Goal: Task Accomplishment & Management: Complete application form

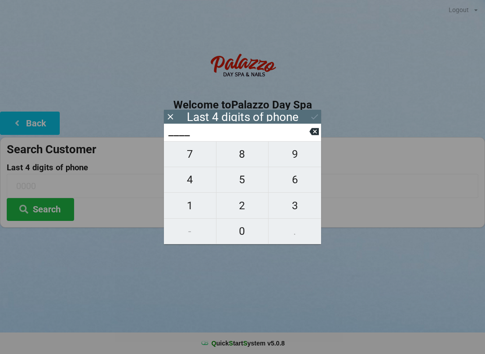
click at [242, 185] on span "5" at bounding box center [242, 179] width 52 height 19
type input "5___"
click at [189, 213] on span "1" at bounding box center [190, 206] width 52 height 19
type input "51__"
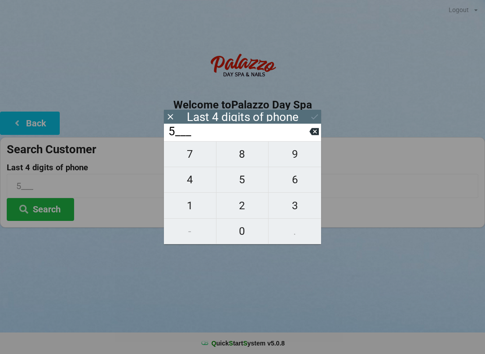
type input "51__"
click at [303, 197] on button "3" at bounding box center [294, 206] width 52 height 26
type input "513_"
click at [183, 158] on span "7" at bounding box center [190, 154] width 52 height 19
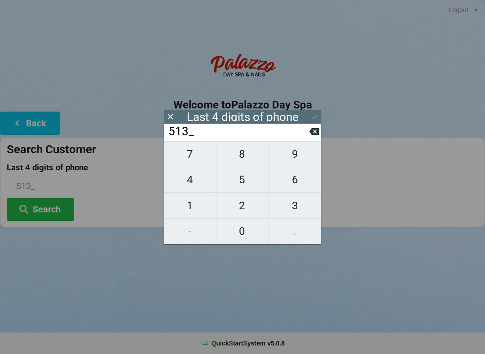
type input "5137"
click at [345, 261] on div "Logout Logout Sign-In Welcome to Palazzo Day Spa Back Search Customer Last 4 di…" at bounding box center [242, 177] width 485 height 354
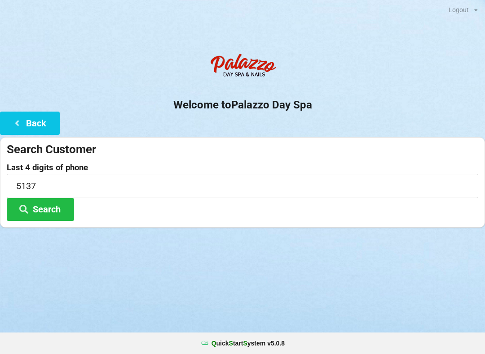
click at [44, 217] on button "Search" at bounding box center [40, 209] width 67 height 23
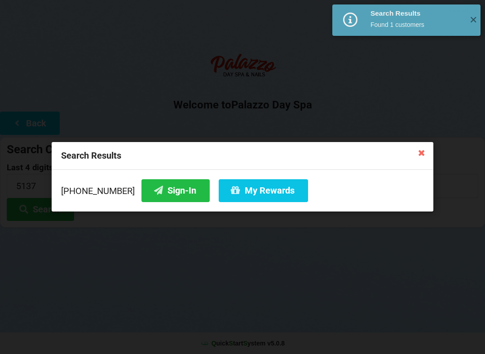
click at [155, 190] on button "Sign-In" at bounding box center [175, 190] width 68 height 23
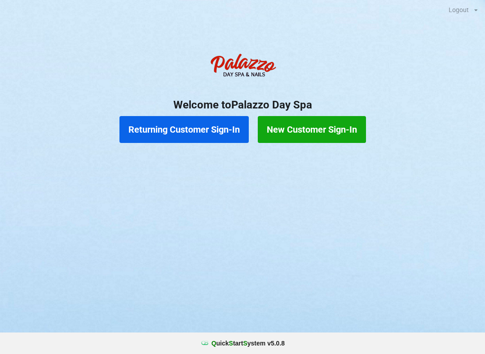
click at [184, 133] on button "Returning Customer Sign-In" at bounding box center [183, 129] width 129 height 27
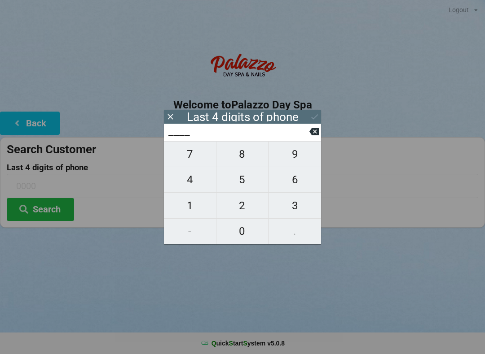
click at [239, 205] on span "2" at bounding box center [242, 206] width 52 height 19
type input "2___"
click at [240, 210] on span "2" at bounding box center [242, 206] width 52 height 19
type input "22__"
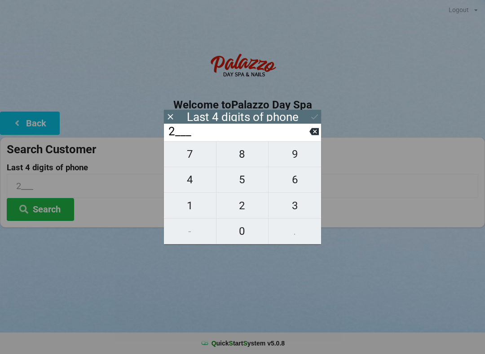
type input "22__"
click at [245, 179] on span "5" at bounding box center [242, 179] width 52 height 19
type input "225_"
click at [295, 153] on span "9" at bounding box center [294, 154] width 52 height 19
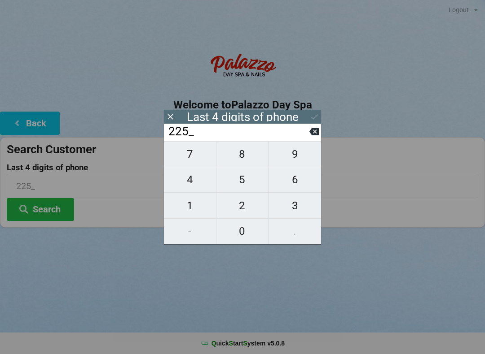
type input "2259"
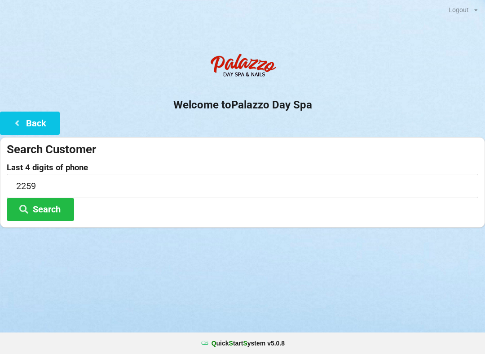
click at [242, 304] on div "Logout Logout Sign-In Welcome to Palazzo Day Spa Back Search Customer Last 4 di…" at bounding box center [242, 177] width 485 height 354
click at [64, 210] on button "Search" at bounding box center [40, 209] width 67 height 23
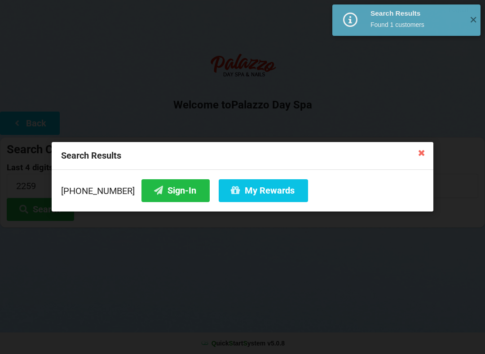
click at [163, 190] on button "Sign-In" at bounding box center [175, 190] width 68 height 23
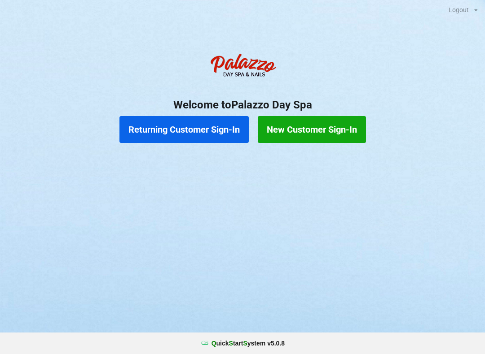
click at [144, 125] on button "Returning Customer Sign-In" at bounding box center [183, 129] width 129 height 27
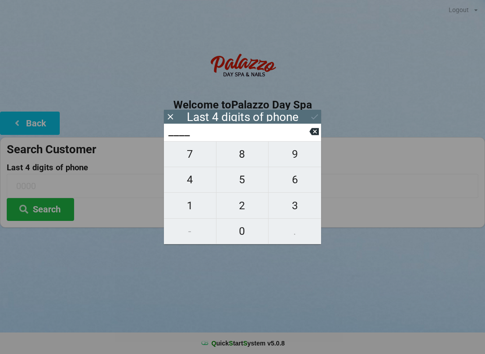
click at [294, 203] on span "3" at bounding box center [294, 206] width 52 height 19
type input "3___"
click at [293, 161] on span "9" at bounding box center [294, 154] width 52 height 19
type input "39__"
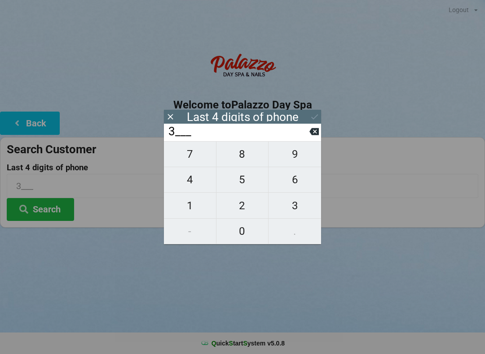
type input "39__"
click at [292, 204] on span "3" at bounding box center [294, 206] width 52 height 19
type input "393_"
click at [283, 155] on span "9" at bounding box center [294, 154] width 52 height 19
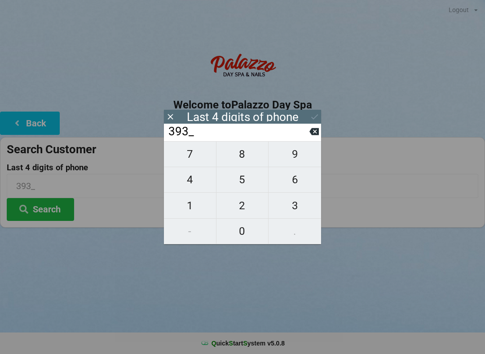
type input "3939"
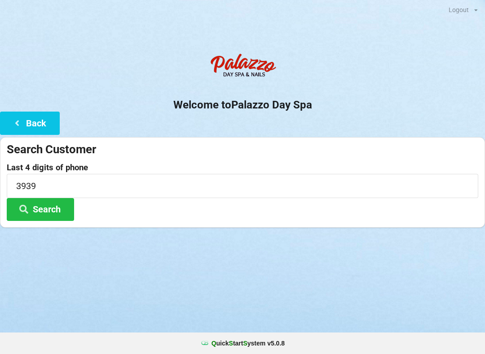
click at [316, 110] on h2 "Welcome to [GEOGRAPHIC_DATA]" at bounding box center [242, 105] width 485 height 14
click at [48, 201] on button "Search" at bounding box center [40, 209] width 67 height 23
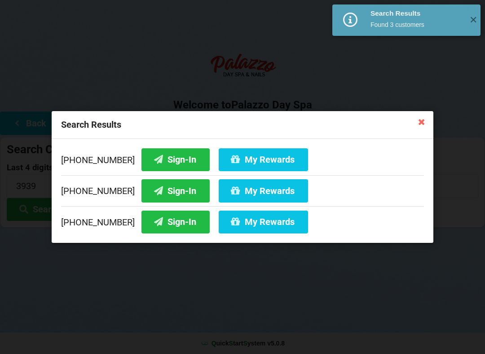
click at [245, 160] on button "My Rewards" at bounding box center [262, 159] width 89 height 23
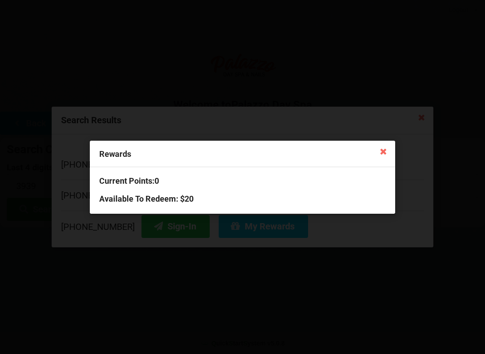
click at [383, 148] on icon at bounding box center [383, 151] width 14 height 14
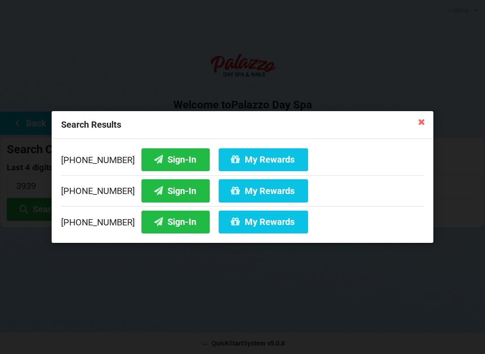
click at [256, 159] on button "My Rewards" at bounding box center [262, 159] width 89 height 23
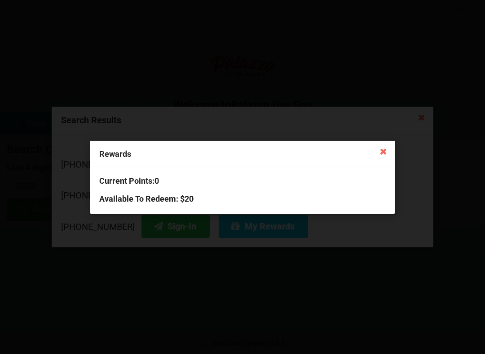
click at [383, 153] on icon at bounding box center [383, 151] width 14 height 14
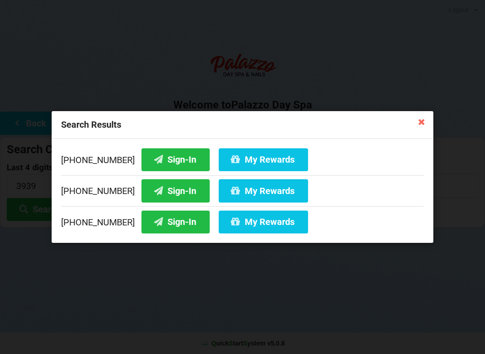
click at [428, 127] on icon at bounding box center [421, 121] width 14 height 14
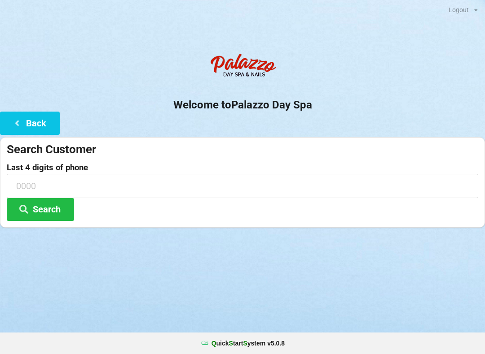
click at [51, 208] on button "Search" at bounding box center [40, 209] width 67 height 23
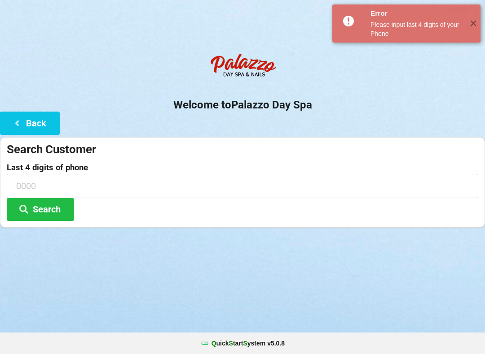
click at [28, 211] on icon at bounding box center [23, 209] width 11 height 8
click at [16, 211] on button "Search" at bounding box center [40, 209] width 67 height 23
click at [469, 23] on span "✕" at bounding box center [472, 23] width 15 height 9
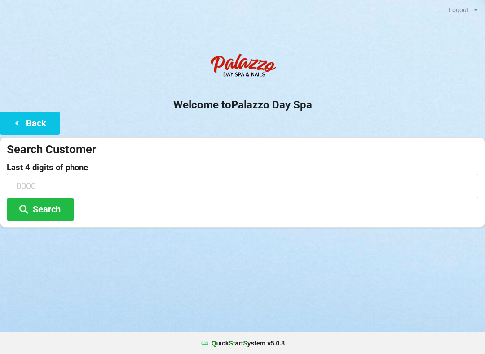
click at [456, 20] on div "Logout Logout Sign-In Welcome to Palazzo Day Spa Back Search Customer Last 4 di…" at bounding box center [242, 125] width 485 height 250
click at [22, 220] on button "Search" at bounding box center [40, 209] width 67 height 23
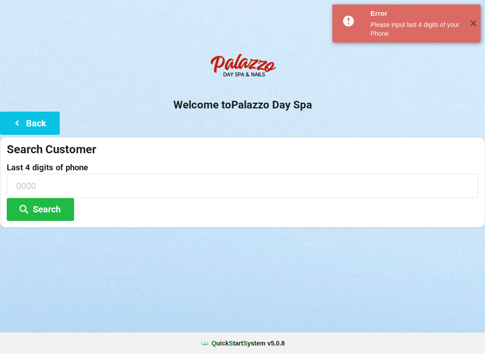
click at [20, 218] on button "Search" at bounding box center [40, 209] width 67 height 23
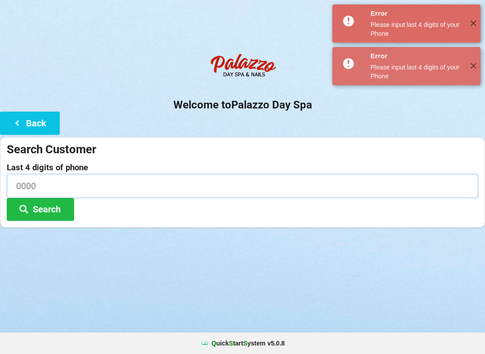
click at [25, 179] on input at bounding box center [242, 186] width 471 height 24
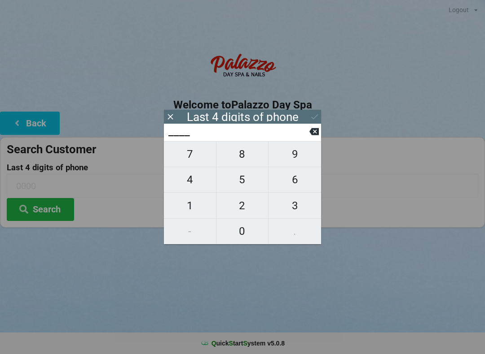
click at [243, 162] on span "8" at bounding box center [242, 154] width 52 height 19
type input "8___"
click at [294, 186] on span "6" at bounding box center [294, 179] width 52 height 19
type input "86__"
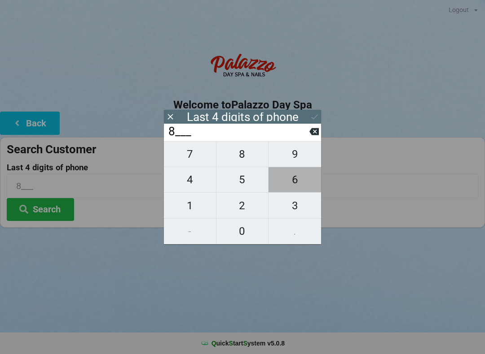
type input "86__"
click at [239, 160] on span "8" at bounding box center [242, 154] width 52 height 19
type input "868_"
click at [239, 232] on span "0" at bounding box center [242, 231] width 52 height 19
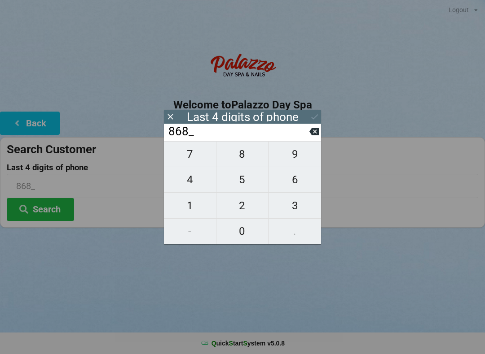
type input "8680"
click at [175, 133] on input "8680" at bounding box center [238, 132] width 142 height 14
click at [184, 136] on input "8680" at bounding box center [238, 132] width 142 height 14
click at [183, 139] on input "8680" at bounding box center [238, 132] width 142 height 14
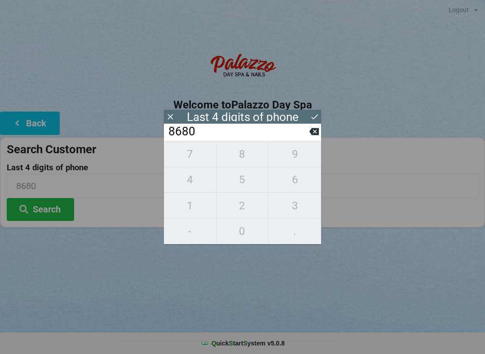
click at [173, 137] on input "8680" at bounding box center [238, 132] width 142 height 14
click at [253, 139] on input "8680" at bounding box center [238, 132] width 142 height 14
click at [46, 211] on button "Search" at bounding box center [40, 209] width 67 height 23
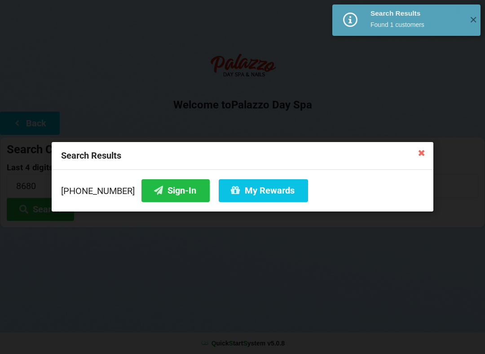
click at [175, 201] on button "Sign-In" at bounding box center [175, 190] width 68 height 23
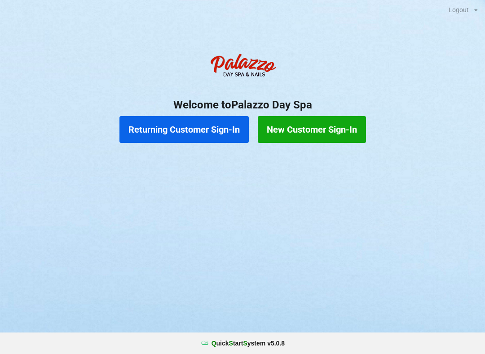
click at [218, 134] on button "Returning Customer Sign-In" at bounding box center [183, 129] width 129 height 27
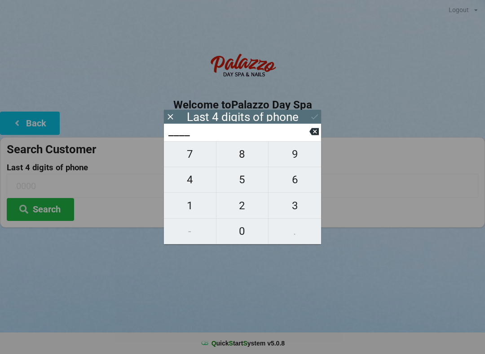
click at [196, 162] on span "7" at bounding box center [190, 154] width 52 height 19
type input "7___"
click at [193, 210] on span "1" at bounding box center [190, 206] width 52 height 19
type input "71__"
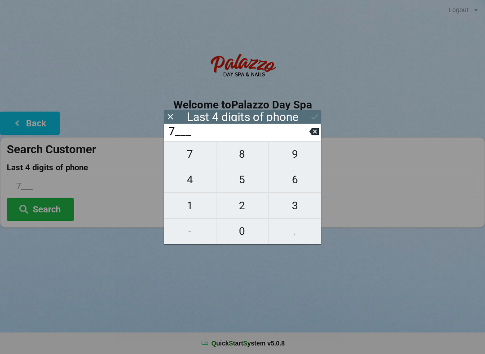
type input "71__"
click at [298, 158] on span "9" at bounding box center [294, 154] width 52 height 19
type input "719_"
click at [246, 215] on span "2" at bounding box center [242, 206] width 52 height 19
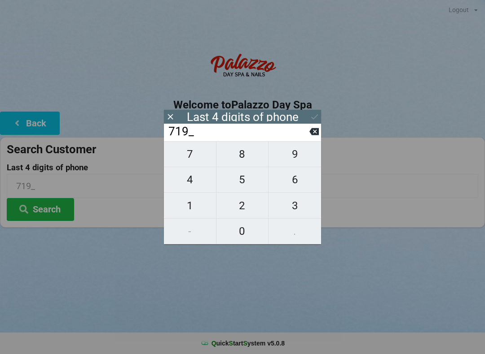
type input "7192"
click at [56, 203] on button "Search" at bounding box center [40, 209] width 67 height 23
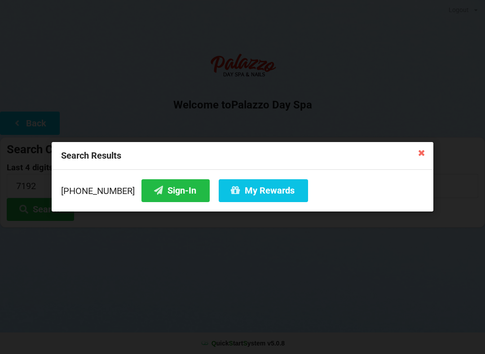
click at [174, 195] on button "Sign-In" at bounding box center [175, 190] width 68 height 23
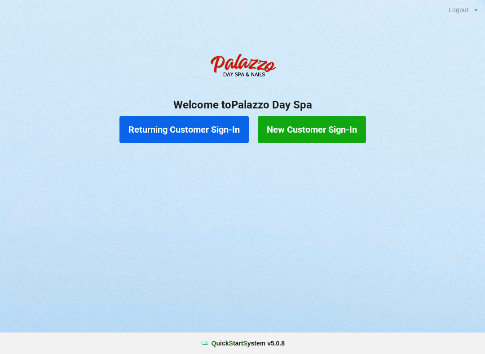
click at [203, 133] on button "Returning Customer Sign-In" at bounding box center [183, 129] width 129 height 27
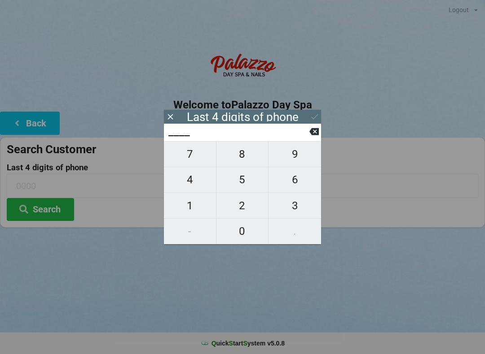
click at [197, 162] on span "7" at bounding box center [190, 154] width 52 height 19
type input "7___"
click at [196, 215] on span "1" at bounding box center [190, 206] width 52 height 19
type input "71__"
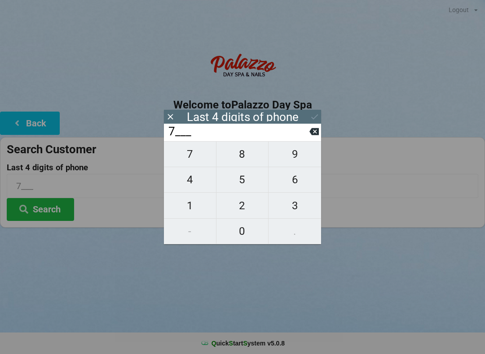
type input "71__"
click at [298, 160] on span "9" at bounding box center [294, 154] width 52 height 19
type input "719_"
click at [242, 213] on span "2" at bounding box center [242, 206] width 52 height 19
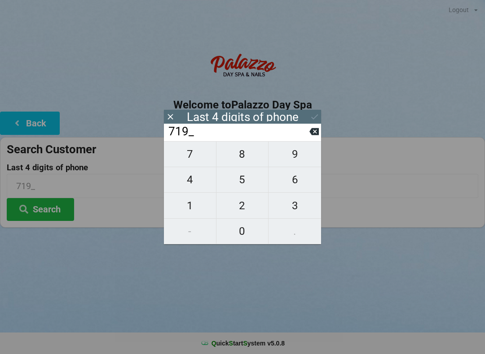
type input "7192"
click at [52, 210] on button "Search" at bounding box center [40, 209] width 67 height 23
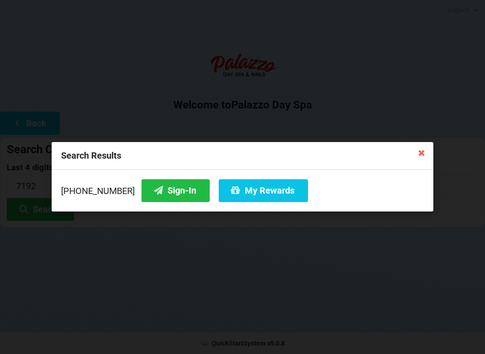
click at [263, 191] on button "My Rewards" at bounding box center [262, 190] width 89 height 23
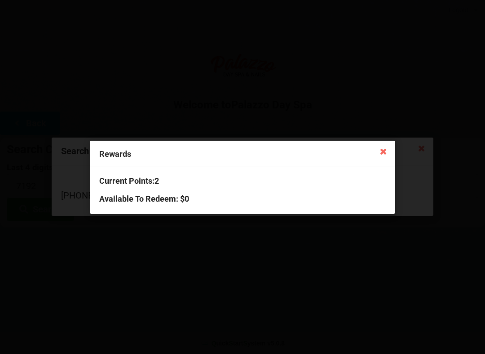
click at [384, 154] on icon at bounding box center [383, 151] width 14 height 14
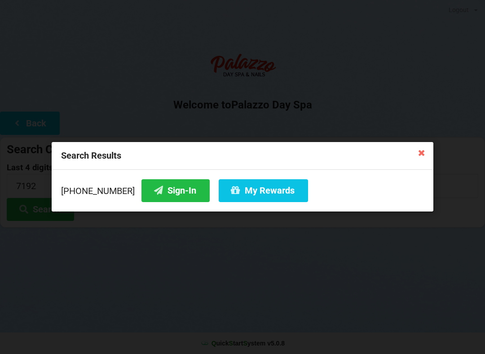
click at [419, 157] on icon at bounding box center [421, 152] width 14 height 14
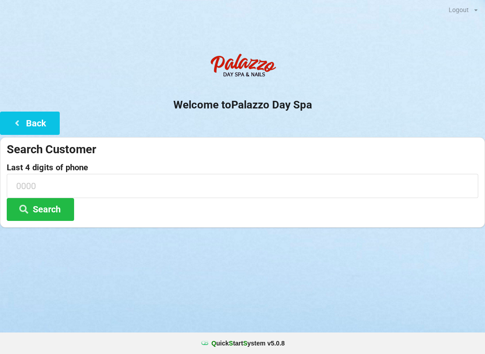
click at [21, 125] on icon at bounding box center [17, 123] width 11 height 8
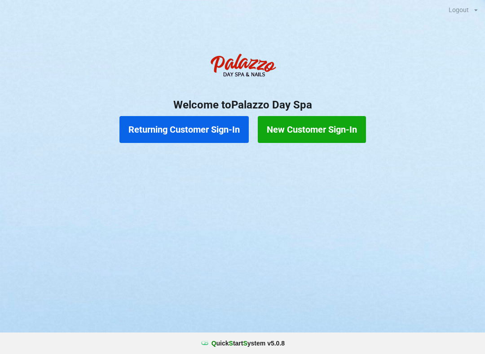
click at [189, 129] on button "Returning Customer Sign-In" at bounding box center [183, 129] width 129 height 27
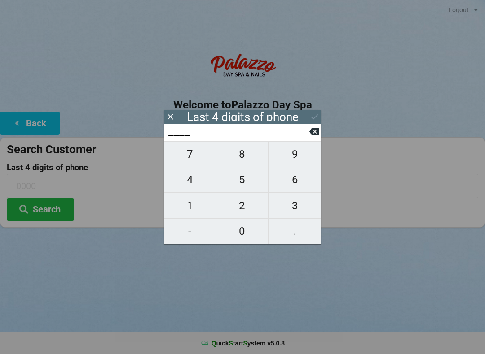
click at [250, 197] on button "2" at bounding box center [242, 206] width 52 height 26
type input "2___"
click at [290, 159] on span "9" at bounding box center [294, 154] width 52 height 19
type input "29__"
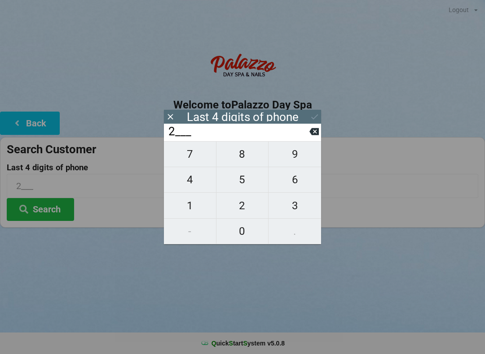
type input "29__"
click at [294, 177] on span "6" at bounding box center [294, 179] width 52 height 19
type input "296_"
click at [192, 210] on span "1" at bounding box center [190, 206] width 52 height 19
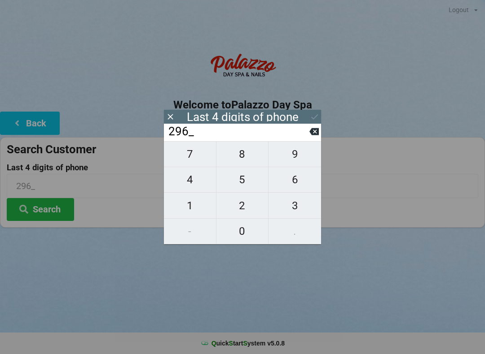
type input "2961"
click at [316, 135] on icon at bounding box center [313, 131] width 9 height 7
click at [199, 205] on span "1" at bounding box center [190, 206] width 52 height 19
type input "2961"
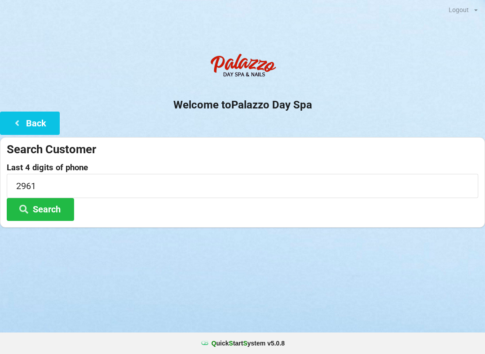
click at [347, 248] on div at bounding box center [242, 239] width 485 height 22
click at [52, 213] on button "Search" at bounding box center [40, 209] width 67 height 23
click at [39, 121] on button "Back" at bounding box center [30, 123] width 60 height 23
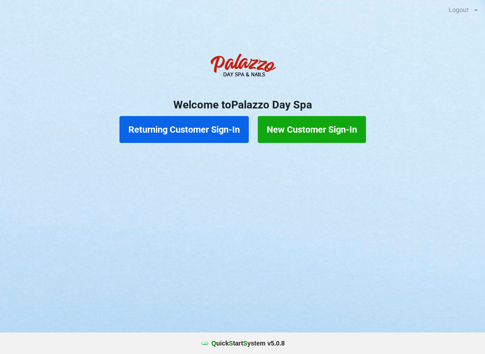
click at [310, 126] on button "New Customer Sign-In" at bounding box center [312, 129] width 108 height 27
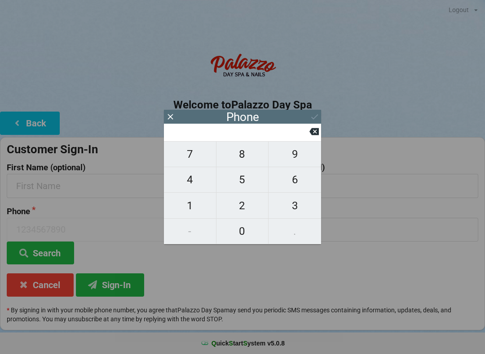
click at [313, 118] on div "Phone" at bounding box center [242, 117] width 157 height 14
click at [172, 118] on icon at bounding box center [169, 116] width 5 height 5
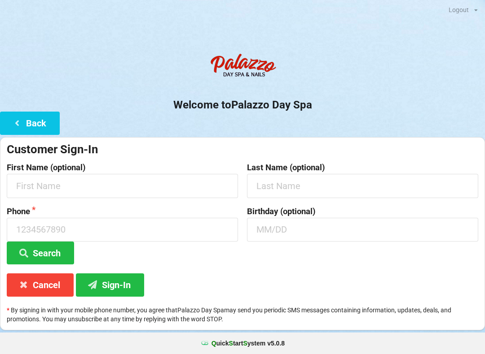
click at [39, 122] on button "Back" at bounding box center [30, 123] width 60 height 23
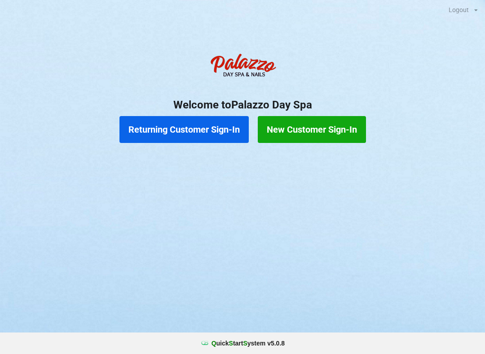
click at [195, 124] on button "Returning Customer Sign-In" at bounding box center [183, 129] width 129 height 27
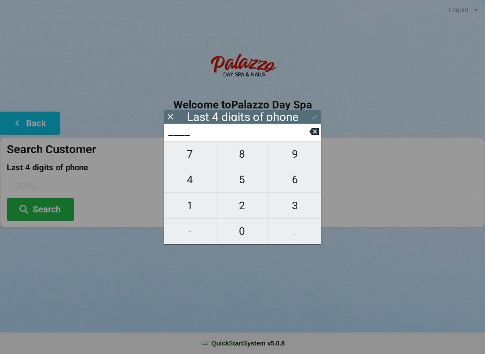
click at [194, 200] on span "1" at bounding box center [190, 206] width 52 height 19
type input "1___"
click at [300, 201] on span "3" at bounding box center [294, 206] width 52 height 19
type input "13__"
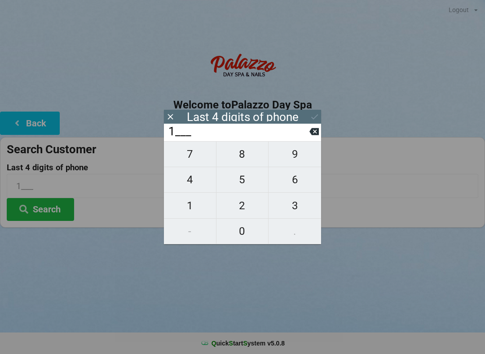
type input "13__"
click at [236, 203] on span "2" at bounding box center [242, 206] width 52 height 19
type input "132_"
click at [189, 189] on span "4" at bounding box center [190, 179] width 52 height 19
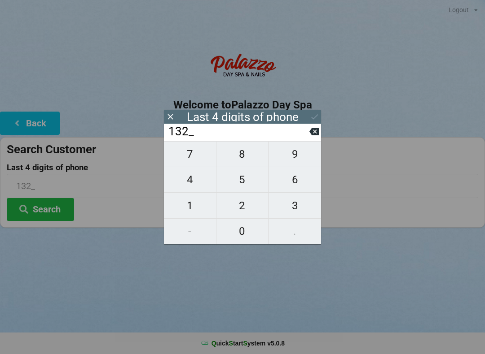
type input "1324"
click at [314, 131] on icon at bounding box center [313, 131] width 9 height 9
click at [196, 180] on span "4" at bounding box center [190, 179] width 52 height 19
type input "1324"
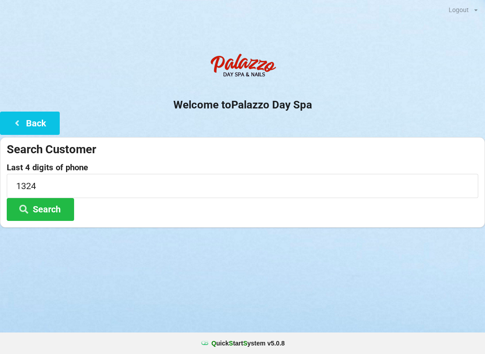
click at [351, 259] on div "Logout Logout Sign-In Welcome to Palazzo Day Spa Back Search Customer Last 4 di…" at bounding box center [242, 177] width 485 height 354
click at [49, 208] on button "Search" at bounding box center [40, 209] width 67 height 23
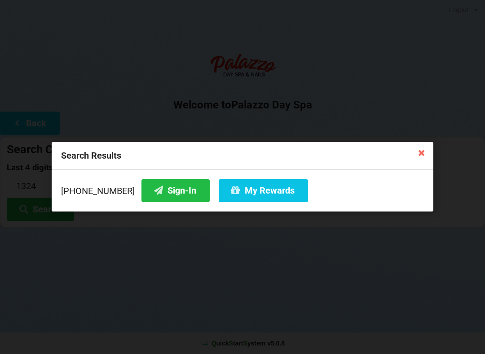
click at [166, 188] on button "Sign-In" at bounding box center [175, 190] width 68 height 23
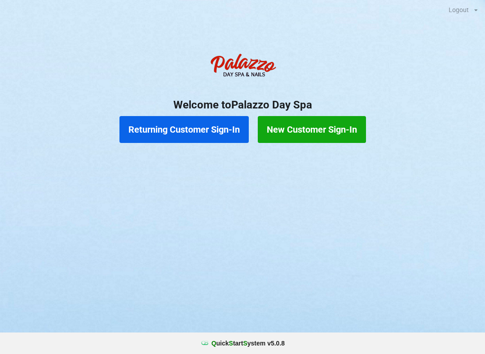
click at [316, 123] on button "New Customer Sign-In" at bounding box center [312, 129] width 108 height 27
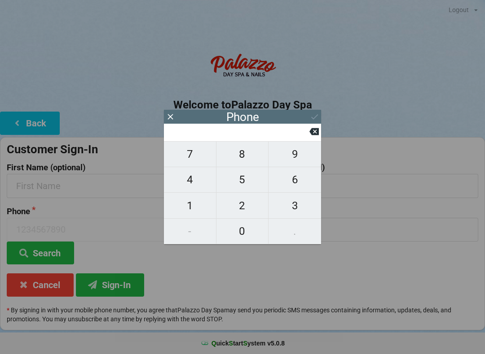
click at [239, 203] on span "2" at bounding box center [242, 206] width 52 height 19
type input "2"
click at [293, 155] on span "9" at bounding box center [294, 154] width 52 height 19
type input "29"
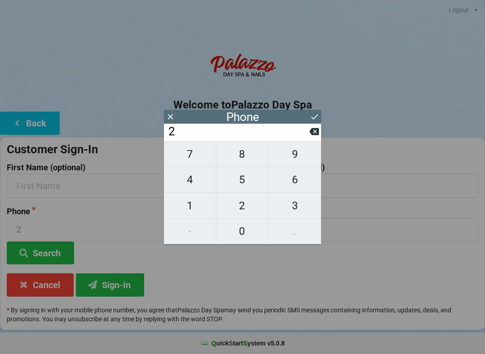
type input "29"
click at [286, 178] on span "6" at bounding box center [294, 179] width 52 height 19
type input "296"
click at [194, 213] on span "1" at bounding box center [190, 206] width 52 height 19
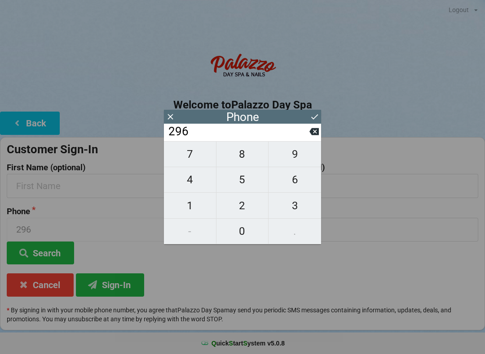
type input "2961"
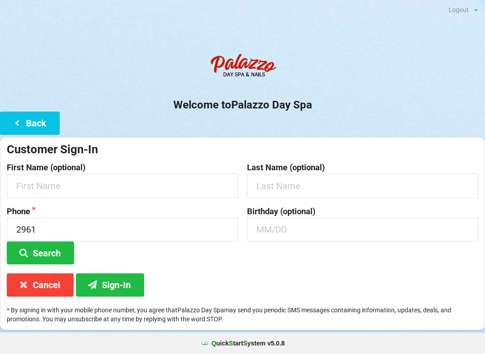
click at [256, 272] on div "Customer Sign-In First Name (optional) Last Name (optional) Phone 2961 Search B…" at bounding box center [242, 233] width 485 height 193
click at [95, 177] on input "text" at bounding box center [122, 186] width 231 height 24
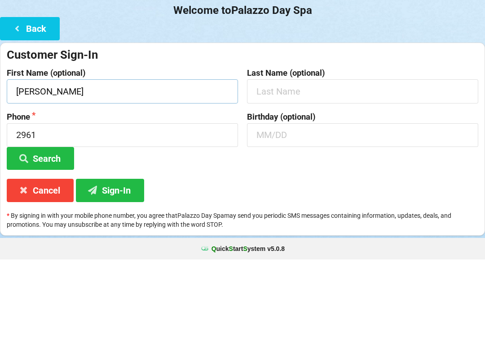
type input "[PERSON_NAME]"
click at [297, 174] on input "text" at bounding box center [362, 186] width 231 height 24
type input "[PERSON_NAME]"
click at [47, 242] on button "Search" at bounding box center [40, 253] width 67 height 23
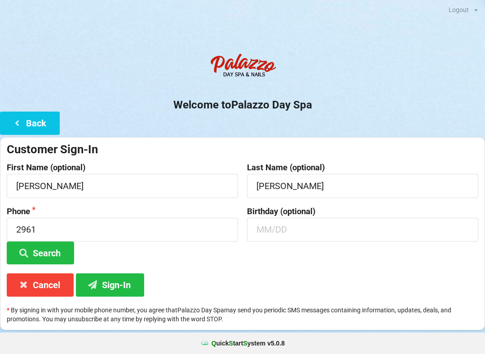
click at [118, 278] on button "Sign-In" at bounding box center [110, 285] width 68 height 23
click at [48, 223] on input "2961" at bounding box center [122, 230] width 231 height 24
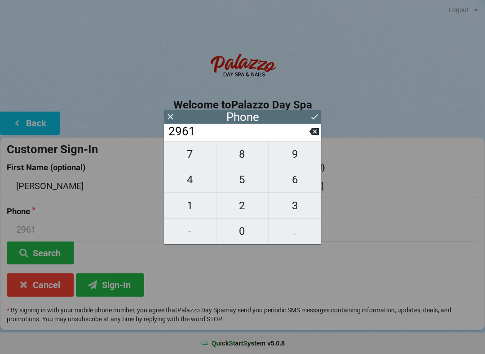
click at [189, 181] on span "4" at bounding box center [190, 179] width 52 height 19
type input "29614"
click at [307, 133] on input "29614" at bounding box center [238, 132] width 142 height 14
click at [302, 133] on input "29614" at bounding box center [238, 132] width 142 height 14
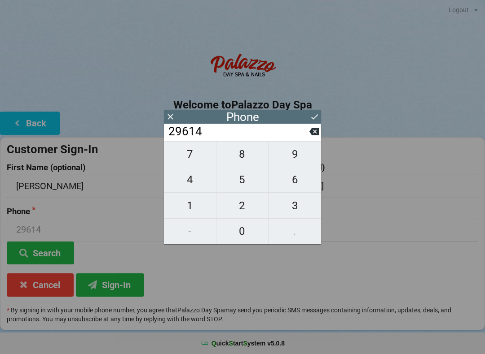
click at [303, 135] on input "29614" at bounding box center [238, 132] width 142 height 14
click at [304, 134] on input "29614" at bounding box center [238, 132] width 142 height 14
click at [210, 131] on input "29614" at bounding box center [238, 132] width 142 height 14
click at [201, 127] on input "29614" at bounding box center [238, 132] width 142 height 14
click at [197, 135] on input "29614" at bounding box center [238, 132] width 142 height 14
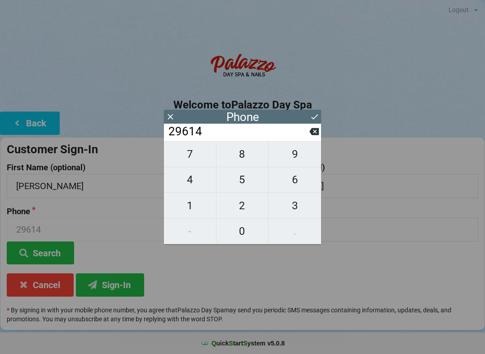
click at [190, 175] on span "4" at bounding box center [190, 179] width 52 height 19
type input "296144"
click at [168, 115] on icon at bounding box center [170, 116] width 9 height 9
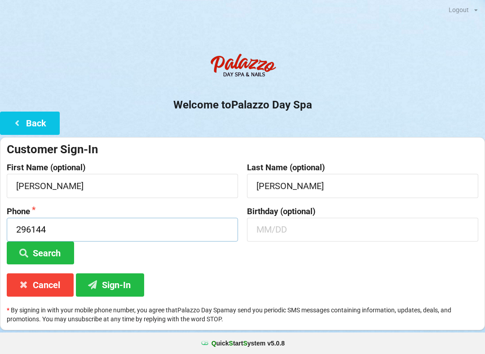
click at [62, 225] on input "296144" at bounding box center [122, 230] width 231 height 24
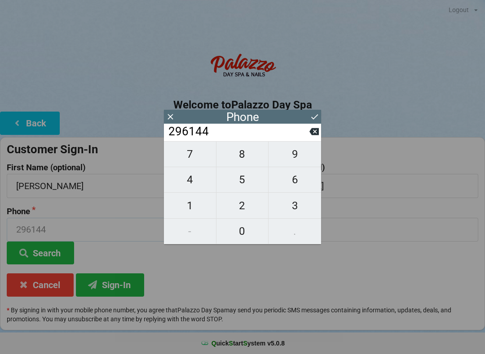
click at [82, 218] on input "296144" at bounding box center [122, 230] width 231 height 24
click at [168, 116] on icon at bounding box center [170, 116] width 9 height 9
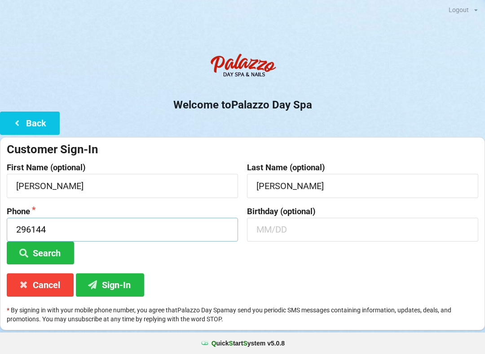
click at [58, 225] on input "296144" at bounding box center [122, 230] width 231 height 24
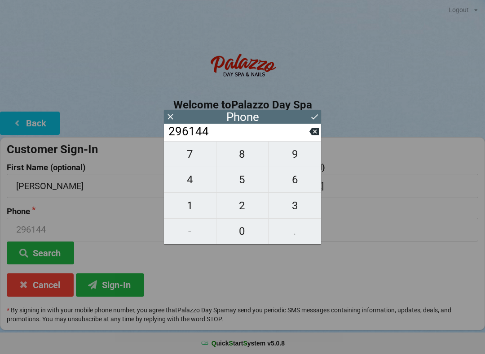
click at [226, 134] on input "296144" at bounding box center [238, 132] width 142 height 14
click at [318, 131] on icon at bounding box center [313, 131] width 9 height 7
click at [314, 133] on icon at bounding box center [313, 131] width 9 height 7
click at [315, 133] on icon at bounding box center [313, 131] width 9 height 7
click at [312, 133] on icon at bounding box center [313, 131] width 9 height 7
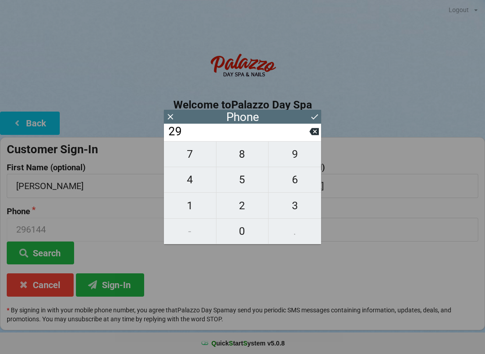
click at [314, 131] on icon at bounding box center [313, 131] width 9 height 7
type input "2"
click at [311, 135] on icon at bounding box center [313, 131] width 9 height 7
click at [313, 131] on icon at bounding box center [313, 131] width 9 height 9
click at [315, 129] on button at bounding box center [313, 132] width 9 height 12
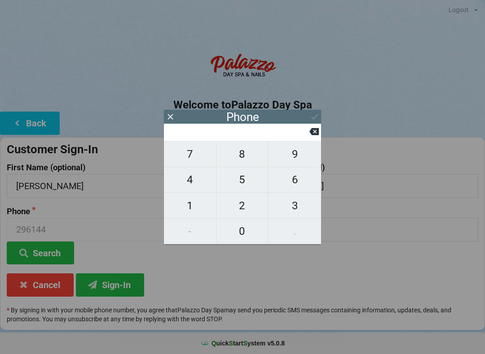
click at [194, 183] on span "4" at bounding box center [190, 179] width 52 height 19
type input "4"
click at [240, 230] on span "0" at bounding box center [242, 231] width 52 height 19
type input "40"
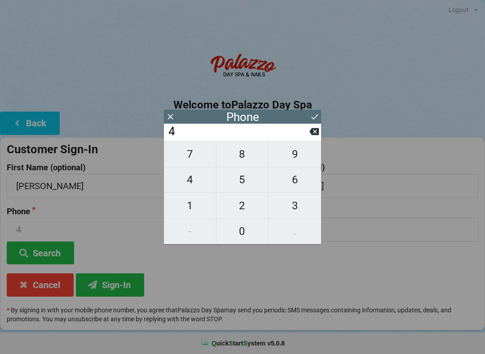
type input "40"
click at [191, 158] on span "7" at bounding box center [190, 154] width 52 height 19
type input "407"
click at [193, 205] on span "1" at bounding box center [190, 206] width 52 height 19
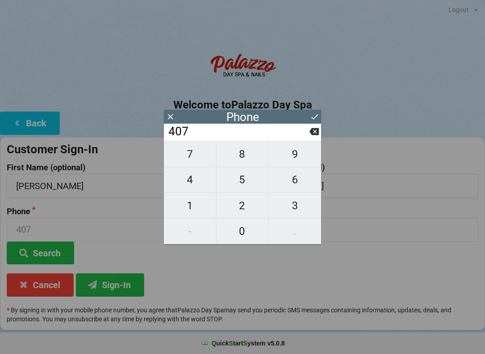
type input "4071"
click at [192, 158] on span "7" at bounding box center [190, 154] width 52 height 19
type input "40717"
click at [311, 135] on icon at bounding box center [313, 131] width 9 height 7
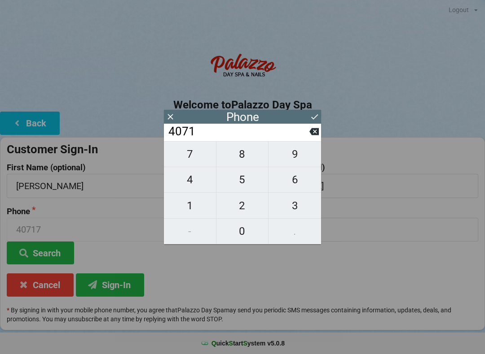
click at [306, 136] on input "4071" at bounding box center [238, 132] width 142 height 14
click at [313, 134] on icon at bounding box center [313, 131] width 9 height 7
type input "407"
click at [299, 179] on span "6" at bounding box center [294, 179] width 52 height 19
type input "4076"
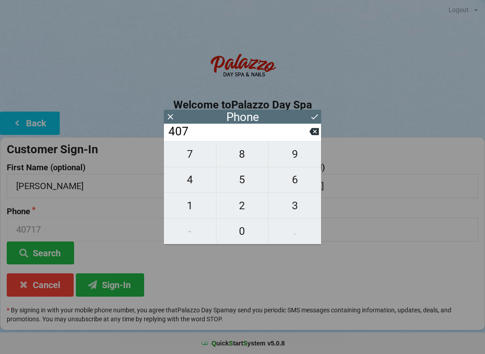
type input "4076"
click at [197, 201] on span "1" at bounding box center [190, 206] width 52 height 19
type input "40761"
click at [193, 157] on span "7" at bounding box center [190, 154] width 52 height 19
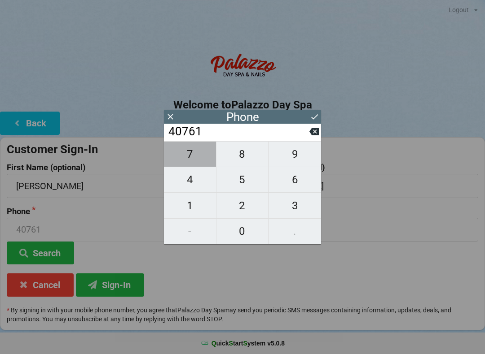
type input "407617"
click at [252, 204] on span "2" at bounding box center [242, 206] width 52 height 19
type input "4076172"
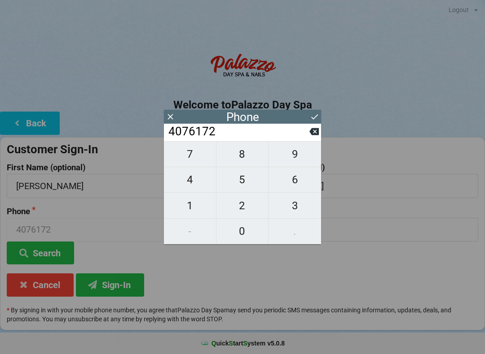
click at [293, 158] on span "9" at bounding box center [294, 154] width 52 height 19
type input "40761729"
click at [193, 198] on button "1" at bounding box center [190, 206] width 52 height 26
type input "407617291"
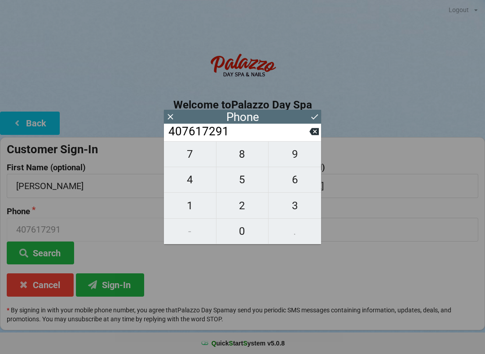
click at [309, 136] on input "407617291" at bounding box center [238, 132] width 142 height 14
click at [307, 136] on input "407617291" at bounding box center [238, 132] width 142 height 14
click at [313, 132] on icon at bounding box center [313, 131] width 9 height 7
type input "40761729"
click at [296, 178] on span "6" at bounding box center [294, 179] width 52 height 19
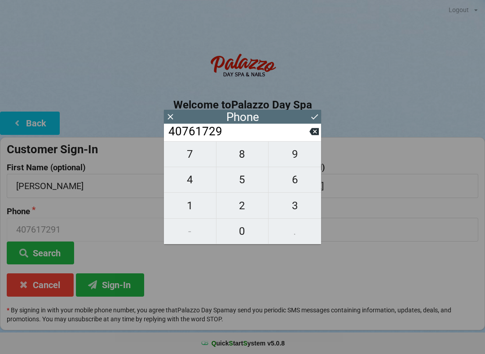
type input "407617296"
click at [192, 204] on span "1" at bounding box center [190, 206] width 52 height 19
type input "4076172961"
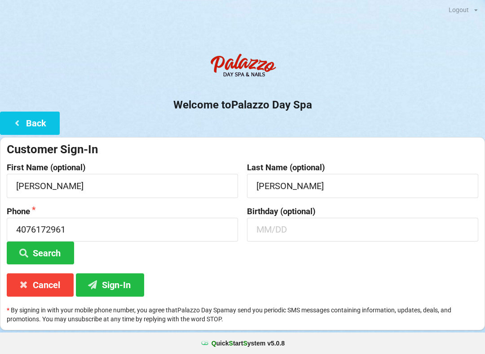
click at [258, 264] on div "Customer Sign-In First Name (optional) [PERSON_NAME] Last Name (optional) [PERS…" at bounding box center [242, 233] width 485 height 193
click at [114, 283] on button "Sign-In" at bounding box center [110, 285] width 68 height 23
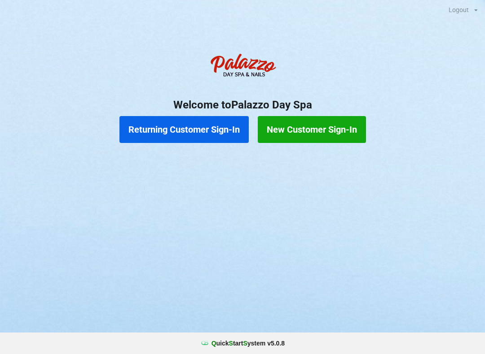
click at [205, 131] on button "Returning Customer Sign-In" at bounding box center [183, 129] width 129 height 27
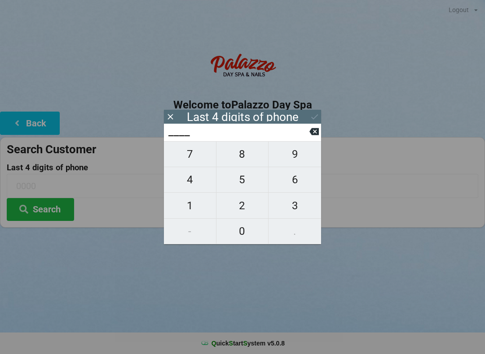
click at [194, 162] on span "7" at bounding box center [190, 154] width 52 height 19
type input "7___"
click at [239, 161] on span "8" at bounding box center [242, 154] width 52 height 19
type input "78__"
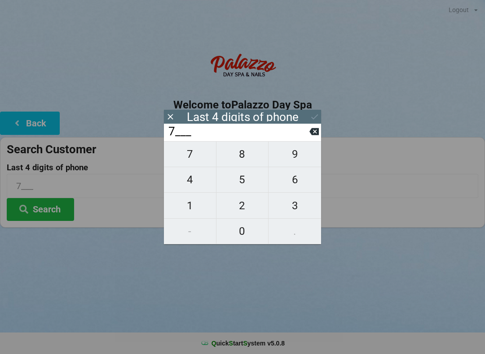
type input "78__"
click at [244, 233] on span "0" at bounding box center [242, 231] width 52 height 19
type input "780_"
click at [245, 162] on span "8" at bounding box center [242, 154] width 52 height 19
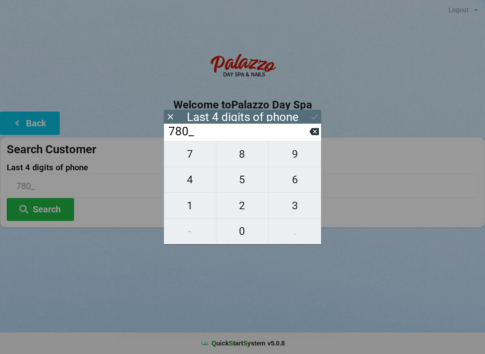
type input "7808"
click at [314, 120] on icon at bounding box center [314, 116] width 9 height 9
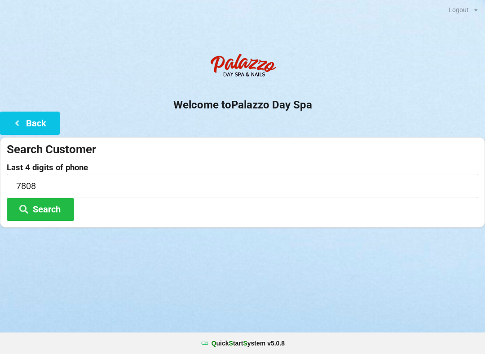
click at [57, 208] on button "Search" at bounding box center [40, 209] width 67 height 23
click at [57, 215] on button "Search" at bounding box center [40, 209] width 67 height 23
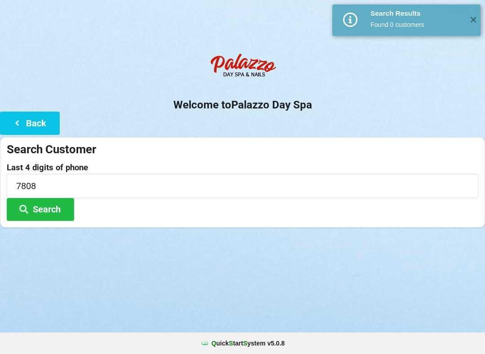
click at [469, 23] on span "✕" at bounding box center [472, 20] width 15 height 9
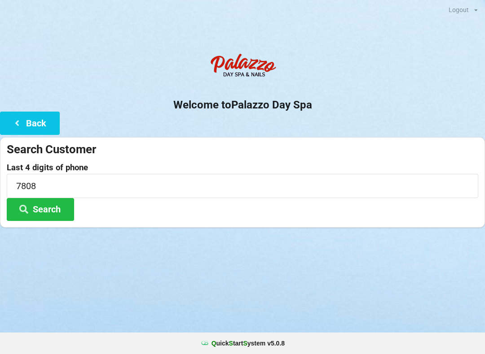
click at [53, 119] on button "Back" at bounding box center [30, 123] width 60 height 23
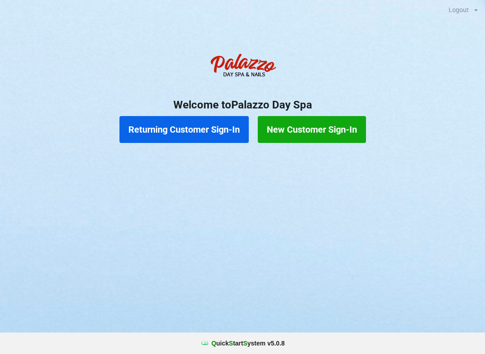
click at [182, 130] on button "Returning Customer Sign-In" at bounding box center [183, 129] width 129 height 27
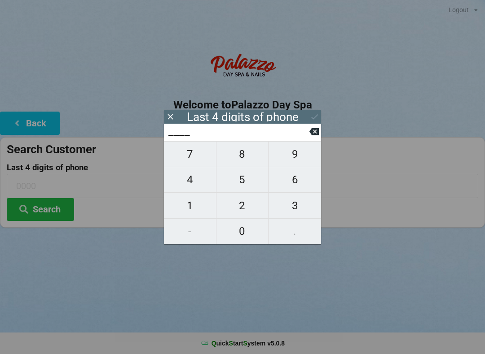
click at [194, 157] on span "7" at bounding box center [190, 154] width 52 height 19
type input "7___"
click at [239, 158] on span "8" at bounding box center [242, 154] width 52 height 19
type input "78__"
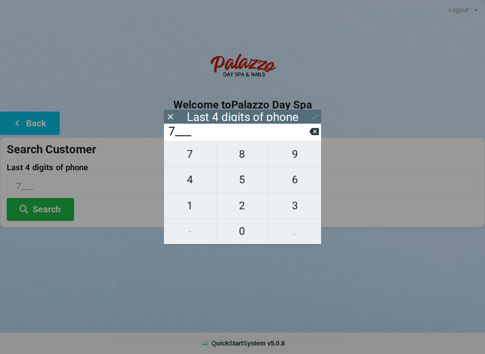
type input "78__"
click at [245, 227] on span "0" at bounding box center [242, 231] width 52 height 19
type input "780_"
click at [247, 206] on span "2" at bounding box center [242, 206] width 52 height 19
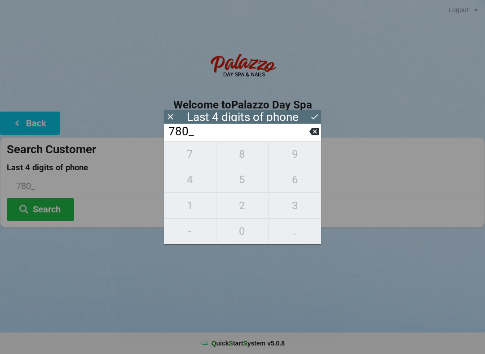
type input "7802"
click at [310, 117] on icon at bounding box center [314, 116] width 9 height 9
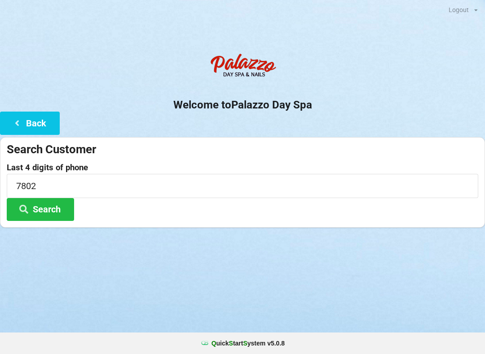
click at [62, 214] on button "Search" at bounding box center [40, 209] width 67 height 23
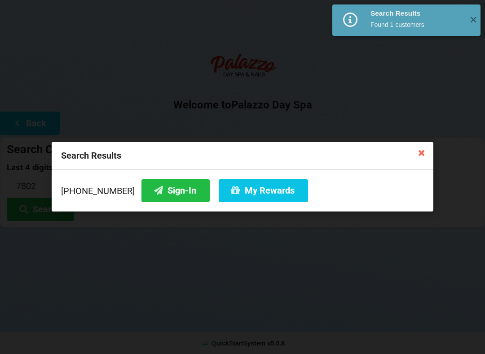
click at [171, 192] on button "Sign-In" at bounding box center [175, 190] width 68 height 23
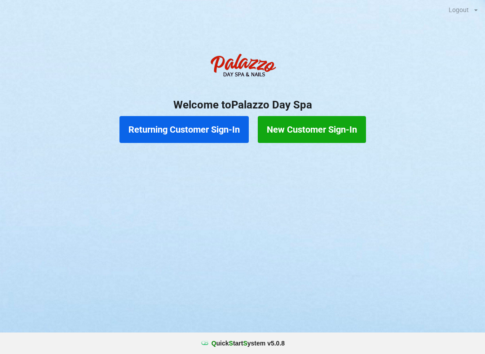
click at [183, 131] on button "Returning Customer Sign-In" at bounding box center [183, 129] width 129 height 27
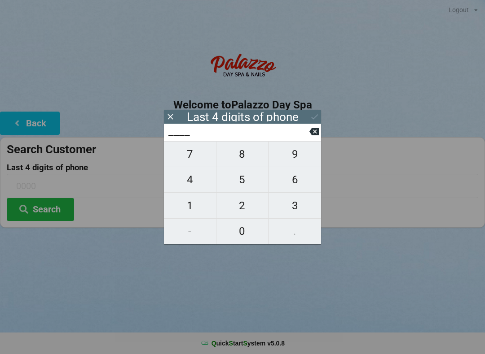
click at [297, 183] on span "6" at bounding box center [294, 179] width 52 height 19
type input "6___"
click at [202, 162] on span "7" at bounding box center [190, 154] width 52 height 19
type input "67__"
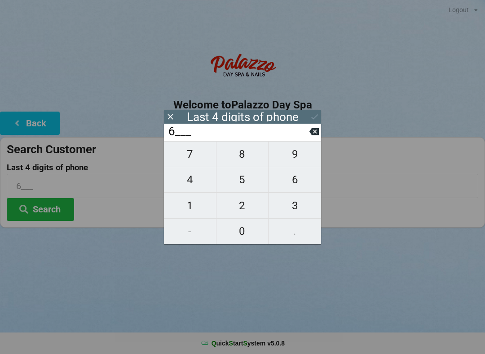
type input "67__"
click at [198, 188] on span "4" at bounding box center [190, 179] width 52 height 19
type input "674_"
click at [201, 159] on span "7" at bounding box center [190, 154] width 52 height 19
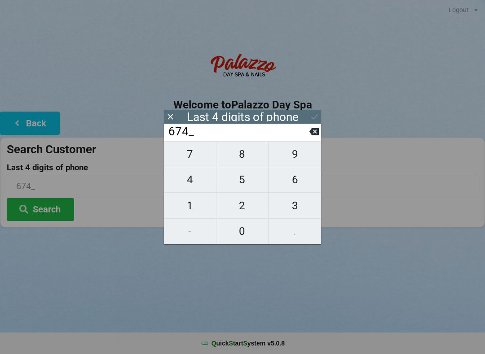
type input "6747"
click at [271, 137] on input "6747" at bounding box center [238, 132] width 142 height 14
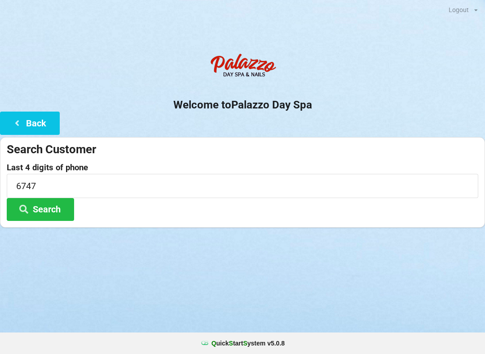
click at [364, 245] on div at bounding box center [242, 239] width 485 height 22
click at [52, 207] on button "Search" at bounding box center [40, 209] width 67 height 23
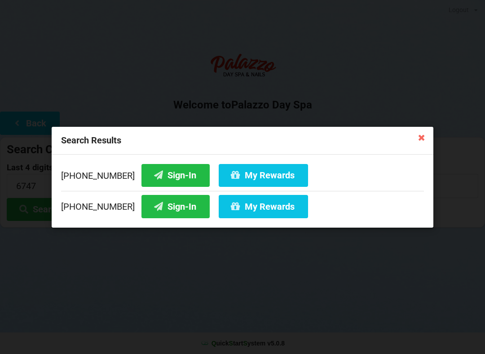
click at [162, 215] on button "Sign-In" at bounding box center [175, 206] width 68 height 23
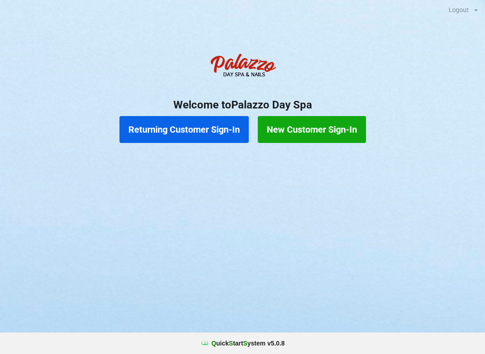
click at [328, 128] on button "New Customer Sign-In" at bounding box center [312, 129] width 108 height 27
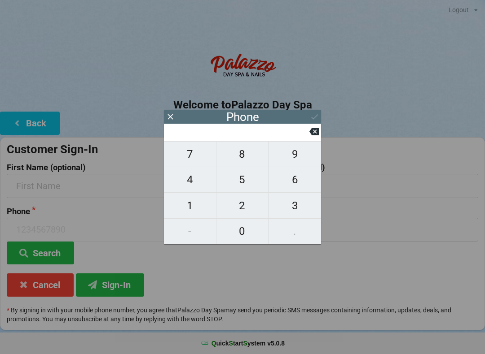
click at [249, 233] on span "0" at bounding box center [242, 231] width 52 height 19
type input "0"
click at [307, 136] on input "0" at bounding box center [238, 132] width 142 height 14
click at [314, 135] on icon at bounding box center [313, 131] width 9 height 7
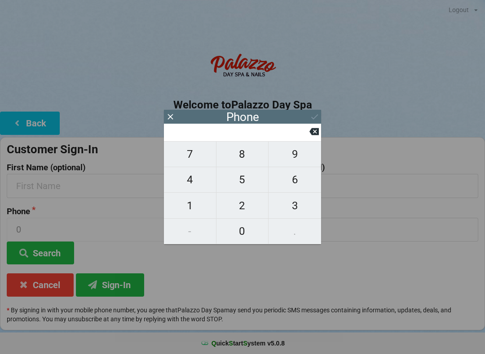
click at [190, 187] on span "4" at bounding box center [190, 179] width 52 height 19
type input "4"
click at [245, 234] on span "0" at bounding box center [242, 231] width 52 height 19
type input "40"
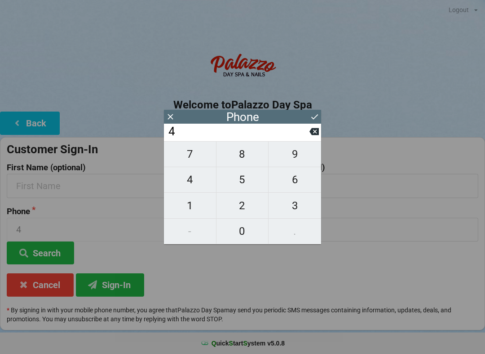
type input "40"
click at [197, 159] on span "7" at bounding box center [190, 154] width 52 height 19
type input "407"
click at [305, 179] on span "6" at bounding box center [294, 179] width 52 height 19
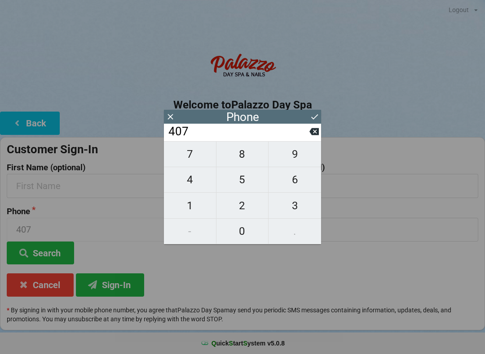
type input "4076"
click at [200, 202] on span "1" at bounding box center [190, 206] width 52 height 19
type input "40761"
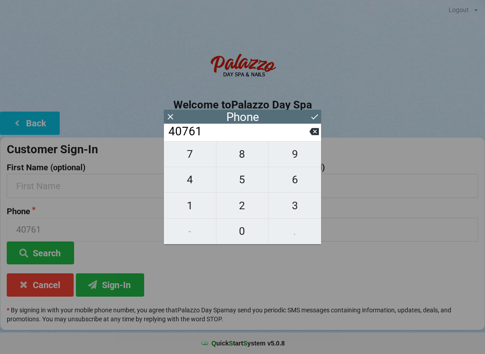
click at [200, 153] on span "7" at bounding box center [190, 154] width 52 height 19
type input "407617"
click at [253, 159] on span "8" at bounding box center [242, 154] width 52 height 19
type input "4076178"
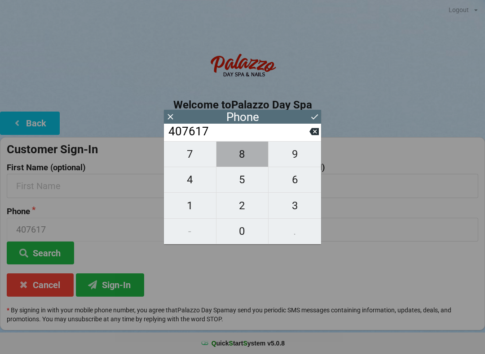
type input "4076178"
click at [199, 202] on span "1" at bounding box center [190, 206] width 52 height 19
type input "40761781"
click at [249, 236] on span "0" at bounding box center [242, 231] width 52 height 19
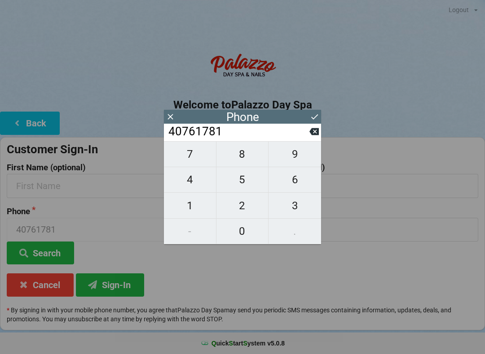
type input "407617810"
click at [306, 182] on span "6" at bounding box center [294, 179] width 52 height 19
type input "4076178106"
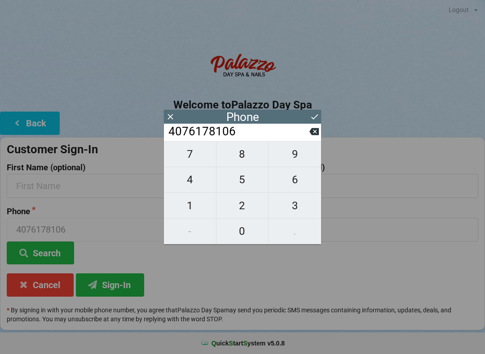
click at [314, 119] on icon at bounding box center [314, 116] width 9 height 9
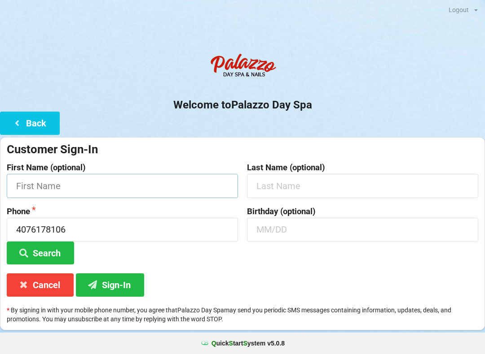
click at [148, 190] on input "text" at bounding box center [122, 186] width 231 height 24
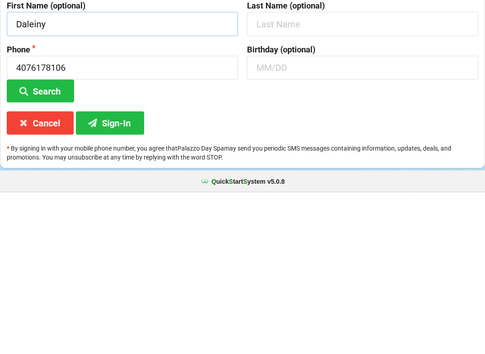
type input "Daleiny"
click at [114, 274] on button "Sign-In" at bounding box center [110, 285] width 68 height 23
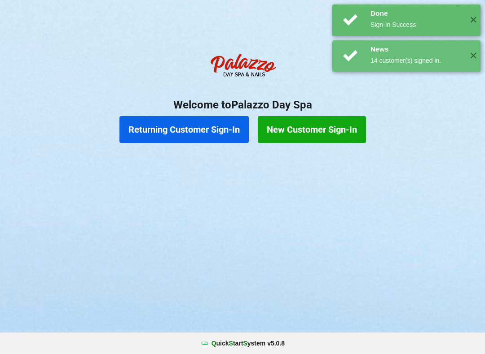
click at [321, 229] on div "Logout Logout Sign-In Welcome to Palazzo Day Spa Returning Customer Sign-In New…" at bounding box center [242, 177] width 485 height 354
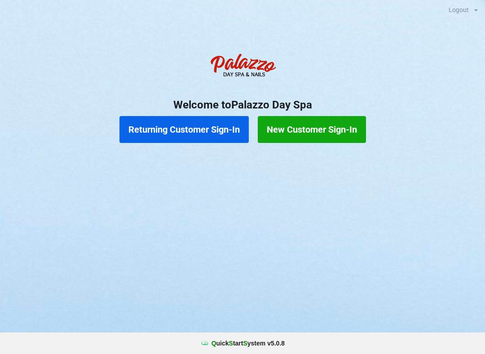
click at [174, 132] on button "Returning Customer Sign-In" at bounding box center [183, 129] width 129 height 27
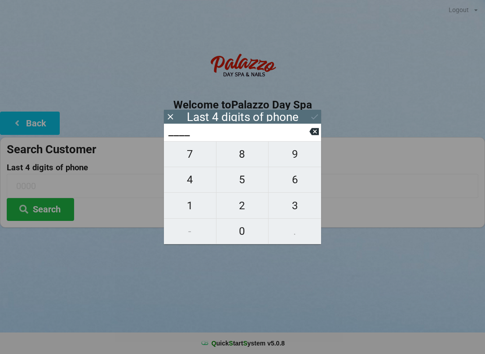
click at [194, 201] on span "1" at bounding box center [190, 206] width 52 height 19
type input "1___"
click at [194, 149] on button "7" at bounding box center [190, 154] width 52 height 26
type input "17__"
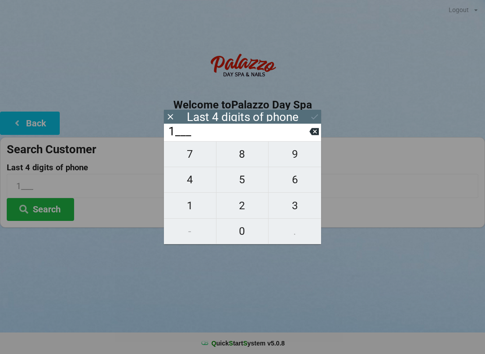
type input "17__"
click at [192, 207] on span "1" at bounding box center [190, 206] width 52 height 19
type input "171_"
click at [192, 174] on span "4" at bounding box center [190, 179] width 52 height 19
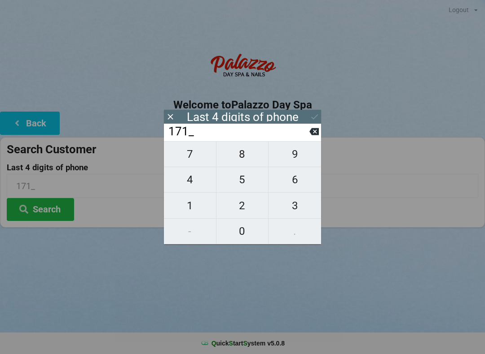
type input "1714"
click at [229, 135] on input "1714" at bounding box center [238, 132] width 142 height 14
click at [317, 114] on icon at bounding box center [314, 116] width 9 height 9
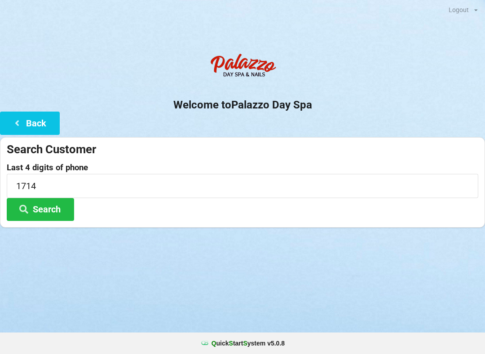
click at [37, 207] on button "Search" at bounding box center [40, 209] width 67 height 23
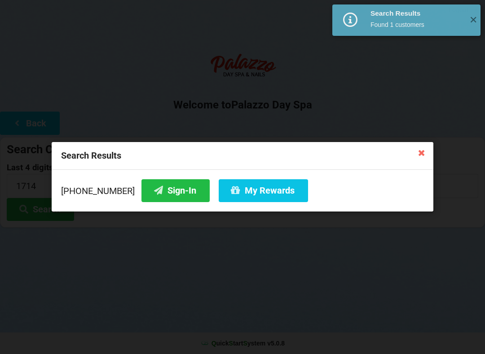
click at [158, 194] on button "Sign-In" at bounding box center [175, 190] width 68 height 23
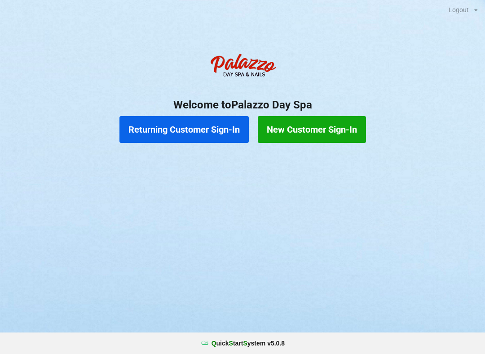
click at [332, 132] on button "New Customer Sign-In" at bounding box center [312, 129] width 108 height 27
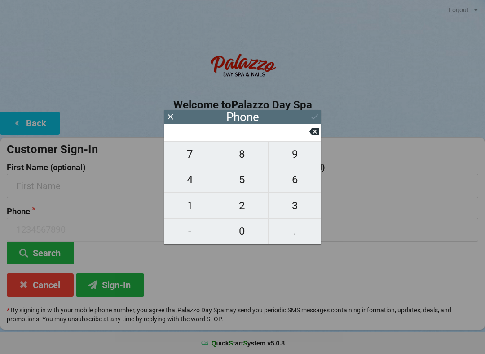
click at [245, 188] on span "5" at bounding box center [242, 179] width 52 height 19
type input "5"
click at [242, 231] on span "0" at bounding box center [242, 231] width 52 height 19
type input "50"
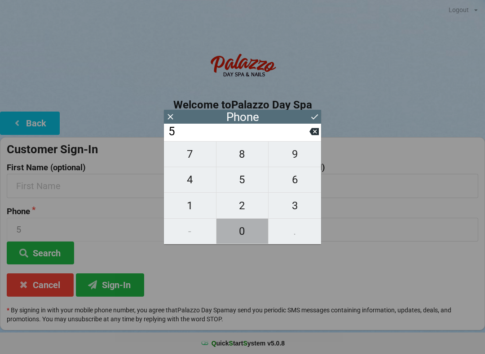
type input "50"
click at [197, 187] on span "4" at bounding box center [190, 179] width 52 height 19
type input "504"
click at [288, 184] on span "6" at bounding box center [294, 179] width 52 height 19
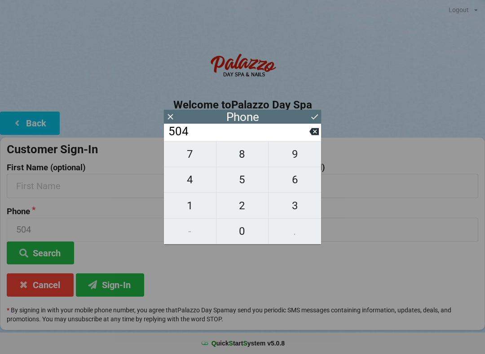
type input "5046"
click at [197, 159] on span "7" at bounding box center [190, 154] width 52 height 19
type input "50467"
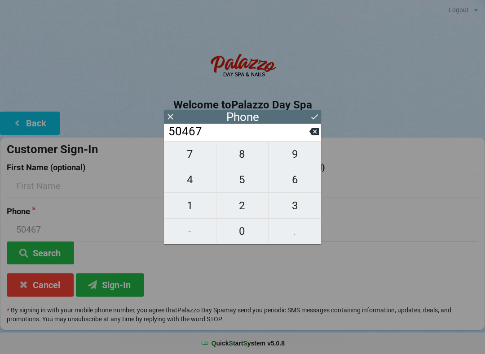
click at [192, 159] on span "7" at bounding box center [190, 154] width 52 height 19
type input "504677"
click at [292, 206] on span "3" at bounding box center [294, 206] width 52 height 19
type input "5046773"
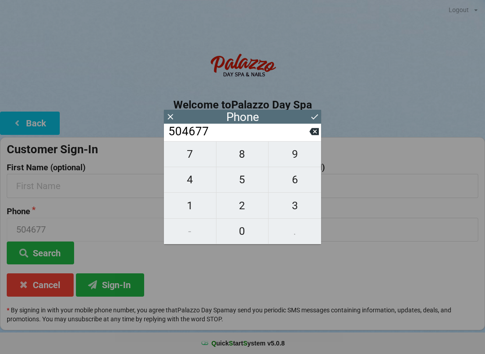
type input "5046773"
click at [294, 206] on span "3" at bounding box center [294, 206] width 52 height 19
type input "50467733"
click at [286, 184] on span "6" at bounding box center [294, 179] width 52 height 19
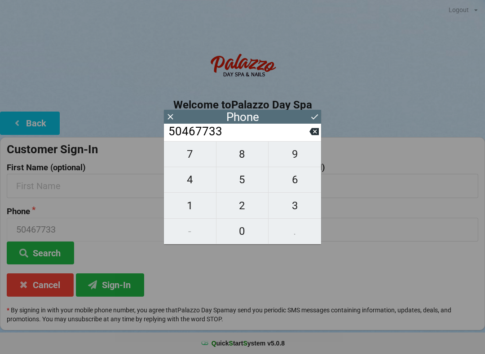
type input "504677336"
click at [240, 208] on span "2" at bounding box center [242, 206] width 52 height 19
type input "5046773362"
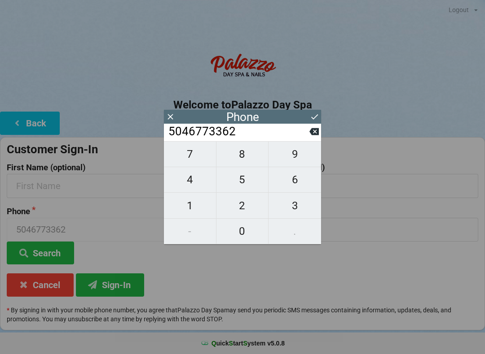
click at [311, 118] on icon at bounding box center [314, 116] width 7 height 5
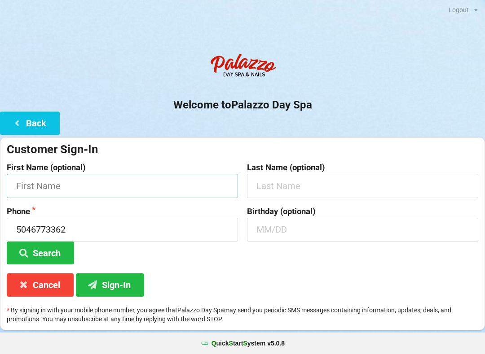
click at [184, 180] on input "text" at bounding box center [122, 186] width 231 height 24
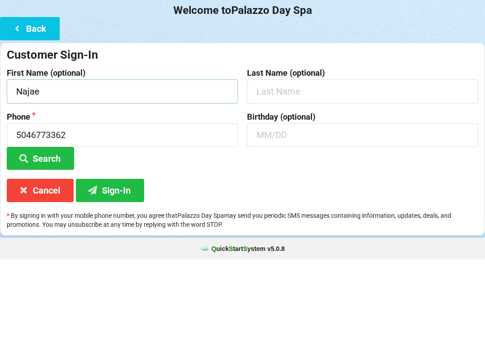
type input "Najae"
click at [329, 174] on input "text" at bounding box center [362, 186] width 231 height 24
type input "[PERSON_NAME]"
click at [287, 218] on input "text" at bounding box center [362, 230] width 231 height 24
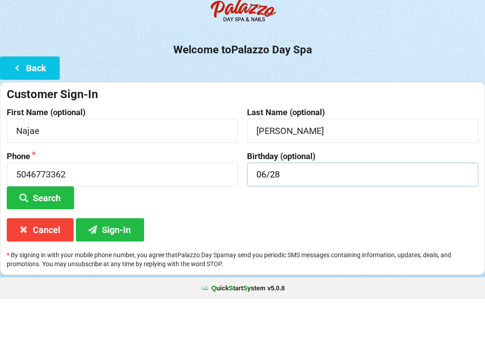
type input "06/28"
click at [119, 274] on button "Sign-In" at bounding box center [110, 285] width 68 height 23
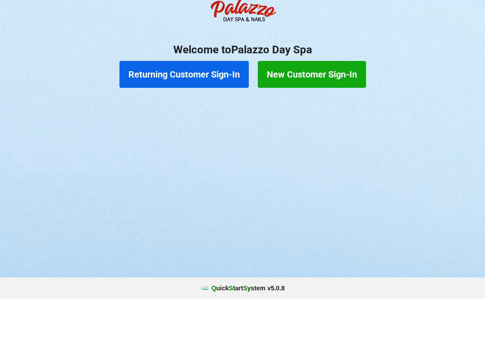
click at [347, 116] on button "New Customer Sign-In" at bounding box center [312, 129] width 108 height 27
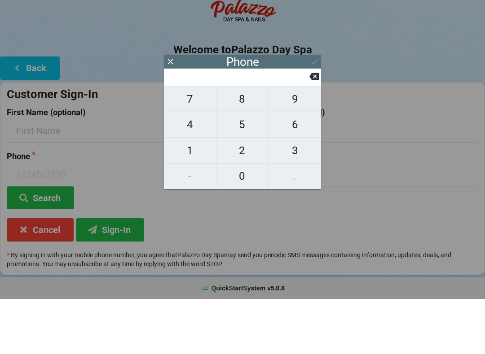
click at [195, 145] on span "7" at bounding box center [190, 154] width 52 height 19
type input "7"
click at [223, 145] on span "8" at bounding box center [242, 154] width 52 height 19
type input "78"
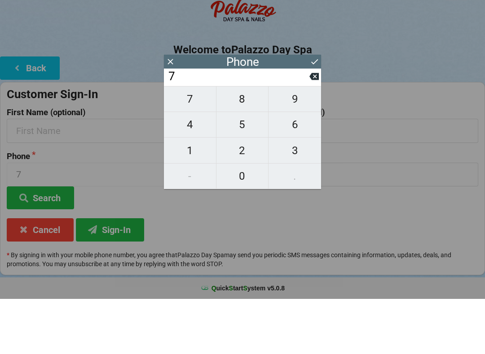
type input "78"
click at [298, 170] on span "6" at bounding box center [294, 179] width 52 height 19
type input "786"
click at [238, 145] on span "8" at bounding box center [242, 154] width 52 height 19
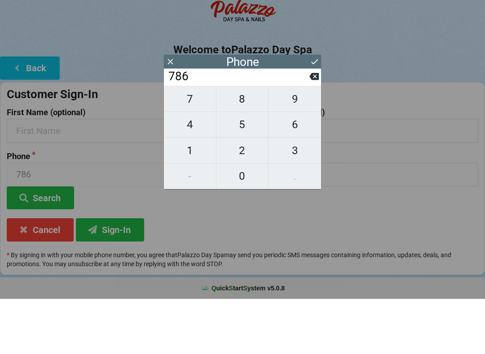
type input "7868"
click at [245, 197] on span "2" at bounding box center [242, 206] width 52 height 19
type input "78682"
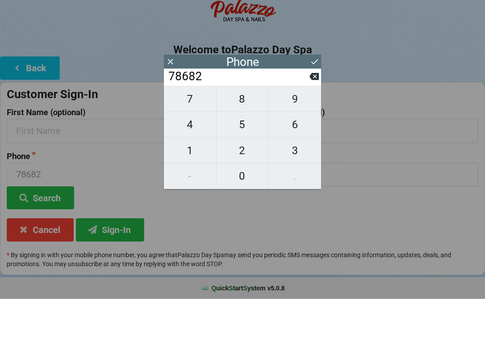
click at [287, 170] on span "6" at bounding box center [294, 179] width 52 height 19
type input "786826"
click at [244, 222] on span "0" at bounding box center [242, 231] width 52 height 19
type input "7868260"
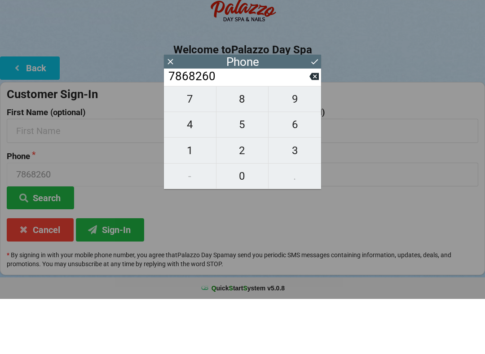
click at [291, 197] on span "3" at bounding box center [294, 206] width 52 height 19
click at [249, 222] on span "0" at bounding box center [242, 231] width 52 height 19
click at [194, 197] on span "1" at bounding box center [190, 206] width 52 height 19
click at [310, 112] on icon at bounding box center [314, 116] width 9 height 9
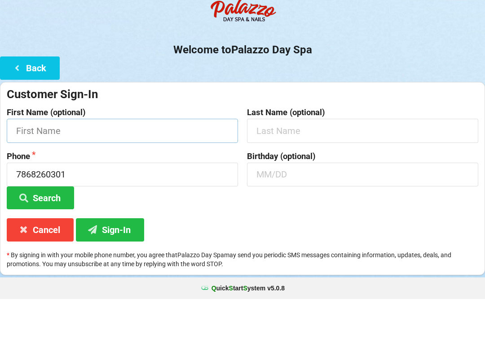
click at [197, 174] on input "text" at bounding box center [122, 186] width 231 height 24
click at [311, 174] on input "text" at bounding box center [362, 186] width 231 height 24
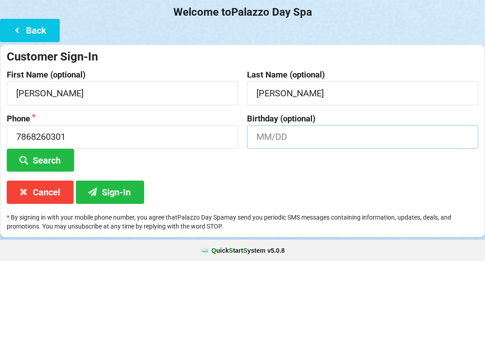
click at [280, 218] on input "text" at bounding box center [362, 230] width 231 height 24
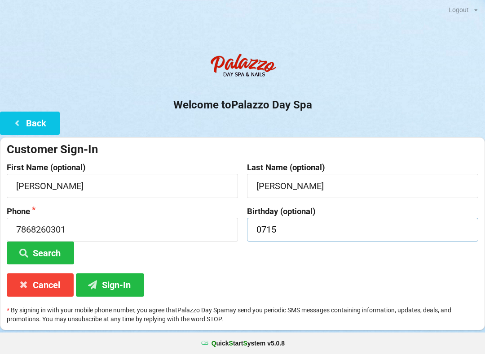
click at [119, 286] on button "Sign-In" at bounding box center [110, 285] width 68 height 23
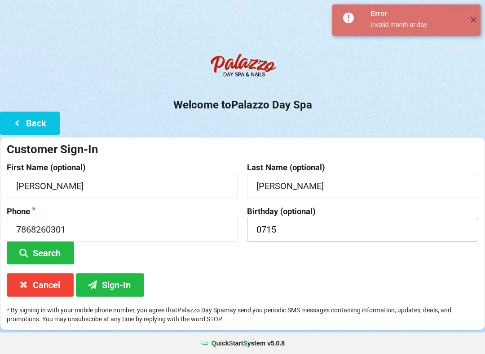
click at [298, 233] on input "0715" at bounding box center [362, 230] width 231 height 24
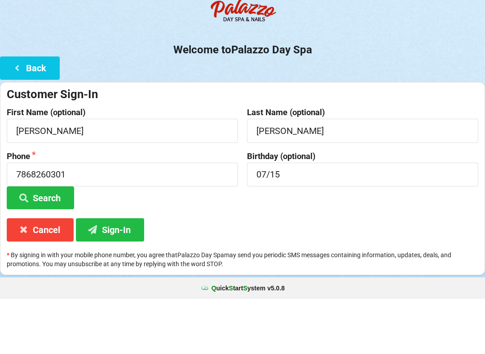
click at [110, 274] on button "Sign-In" at bounding box center [110, 285] width 68 height 23
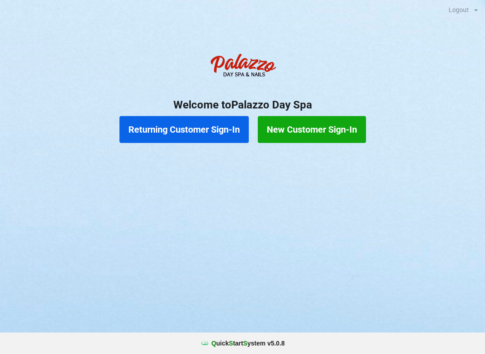
click at [185, 121] on button "Returning Customer Sign-In" at bounding box center [183, 129] width 129 height 27
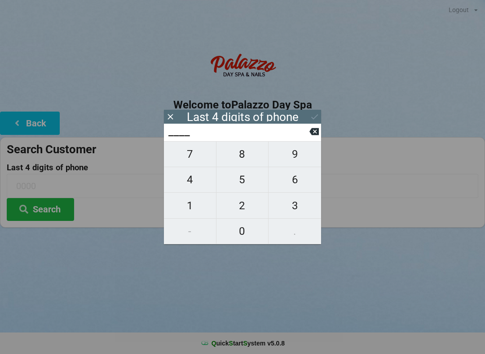
click at [192, 183] on span "4" at bounding box center [190, 179] width 52 height 19
click at [233, 235] on span "0" at bounding box center [242, 231] width 52 height 19
click at [195, 153] on span "7" at bounding box center [190, 154] width 52 height 19
click at [185, 180] on span "4" at bounding box center [190, 179] width 52 height 19
click at [314, 129] on button at bounding box center [313, 132] width 9 height 12
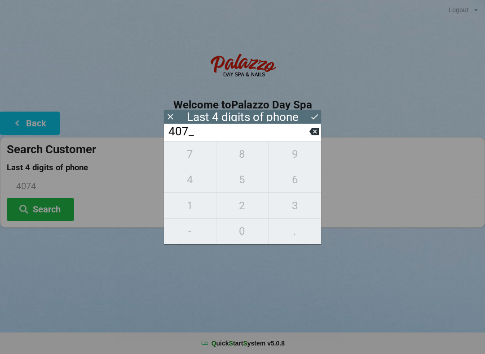
click at [308, 125] on input "407_" at bounding box center [238, 132] width 142 height 14
click at [308, 131] on input "407_" at bounding box center [238, 132] width 142 height 14
click at [311, 132] on icon at bounding box center [313, 131] width 9 height 7
click at [310, 134] on icon at bounding box center [313, 131] width 9 height 9
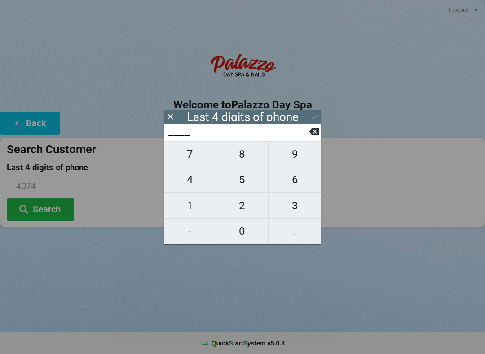
click at [188, 185] on span "4" at bounding box center [190, 179] width 52 height 19
click at [236, 181] on span "5" at bounding box center [242, 179] width 52 height 19
click at [289, 193] on button "6" at bounding box center [294, 180] width 52 height 26
click at [244, 227] on span "0" at bounding box center [242, 231] width 52 height 19
click at [312, 135] on icon at bounding box center [313, 131] width 9 height 7
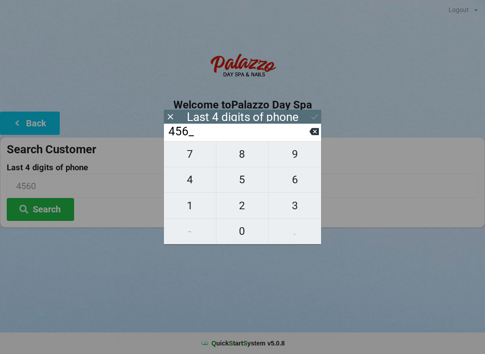
click at [312, 133] on icon at bounding box center [313, 131] width 9 height 7
click at [294, 205] on span "3" at bounding box center [294, 206] width 52 height 19
click at [249, 225] on span "0" at bounding box center [242, 231] width 52 height 19
click at [314, 117] on icon at bounding box center [314, 116] width 9 height 9
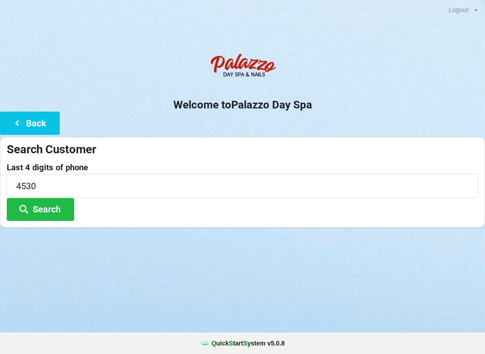
click at [60, 204] on button "Search" at bounding box center [40, 209] width 67 height 23
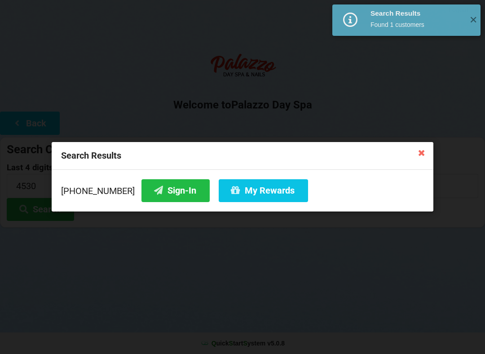
click at [167, 190] on button "Sign-In" at bounding box center [175, 190] width 68 height 23
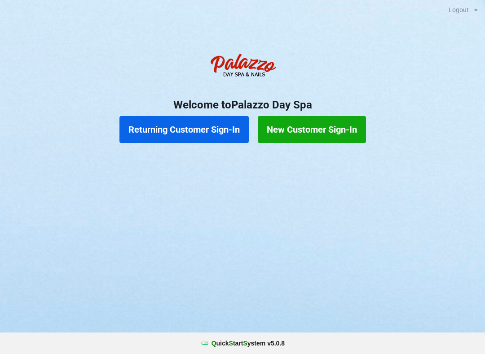
click at [168, 137] on button "Returning Customer Sign-In" at bounding box center [183, 129] width 129 height 27
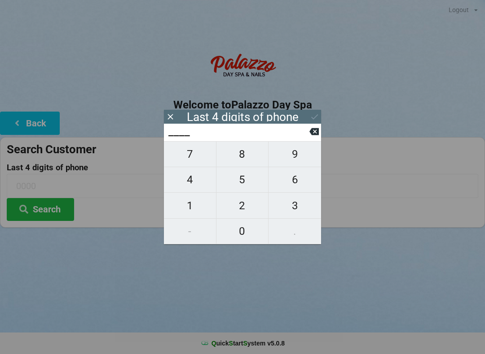
click at [186, 151] on span "7" at bounding box center [190, 154] width 52 height 19
click at [199, 210] on span "1" at bounding box center [190, 206] width 52 height 19
click at [306, 159] on span "9" at bounding box center [294, 154] width 52 height 19
click at [249, 210] on span "2" at bounding box center [242, 206] width 52 height 19
click at [39, 219] on button "Search" at bounding box center [40, 209] width 67 height 23
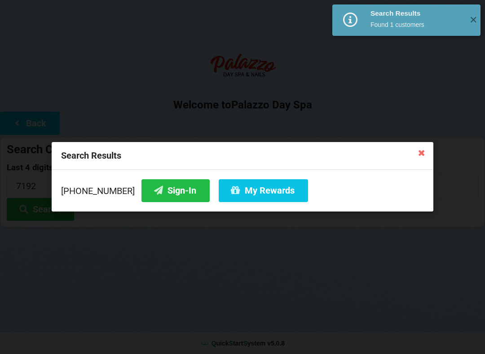
click at [246, 196] on button "My Rewards" at bounding box center [262, 190] width 89 height 23
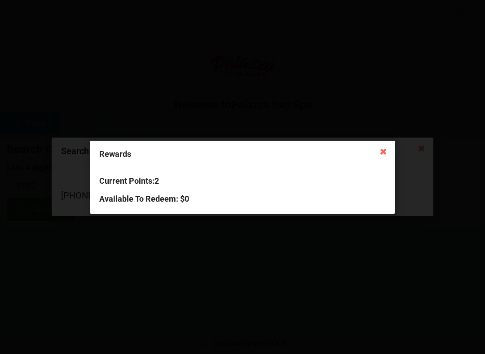
click at [387, 150] on icon at bounding box center [383, 151] width 14 height 14
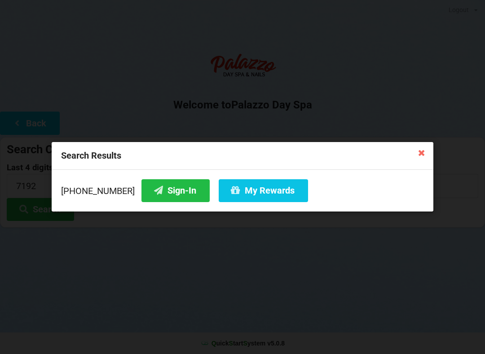
click at [419, 156] on icon at bounding box center [421, 152] width 14 height 14
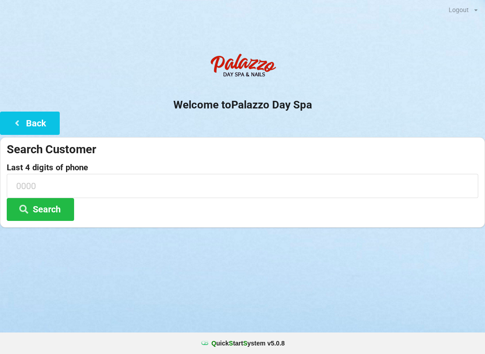
click at [21, 120] on icon at bounding box center [17, 123] width 11 height 8
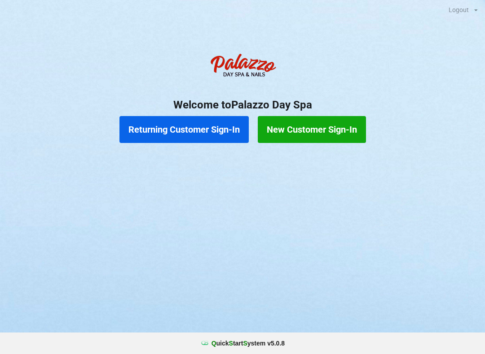
click at [193, 122] on button "Returning Customer Sign-In" at bounding box center [183, 129] width 129 height 27
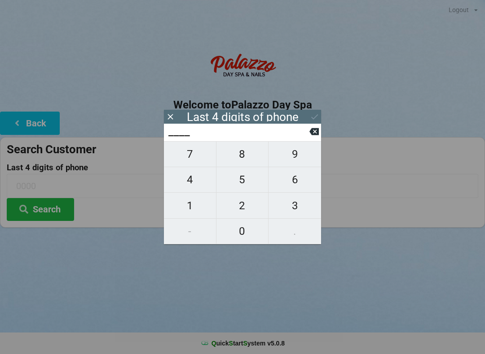
click at [293, 184] on span "6" at bounding box center [294, 179] width 52 height 19
click at [298, 181] on span "6" at bounding box center [294, 179] width 52 height 19
click at [189, 185] on span "4" at bounding box center [190, 179] width 52 height 19
click at [244, 237] on span "0" at bounding box center [242, 231] width 52 height 19
click at [44, 203] on button "Search" at bounding box center [40, 209] width 67 height 23
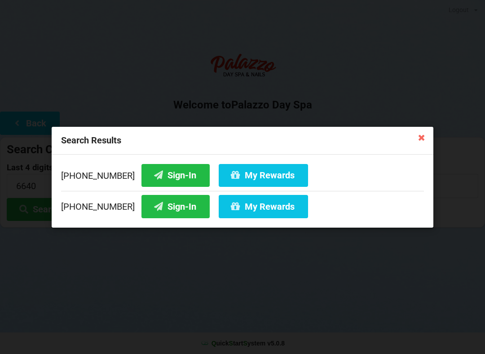
click at [161, 205] on button "Sign-In" at bounding box center [175, 206] width 68 height 23
